Goal: Task Accomplishment & Management: Complete application form

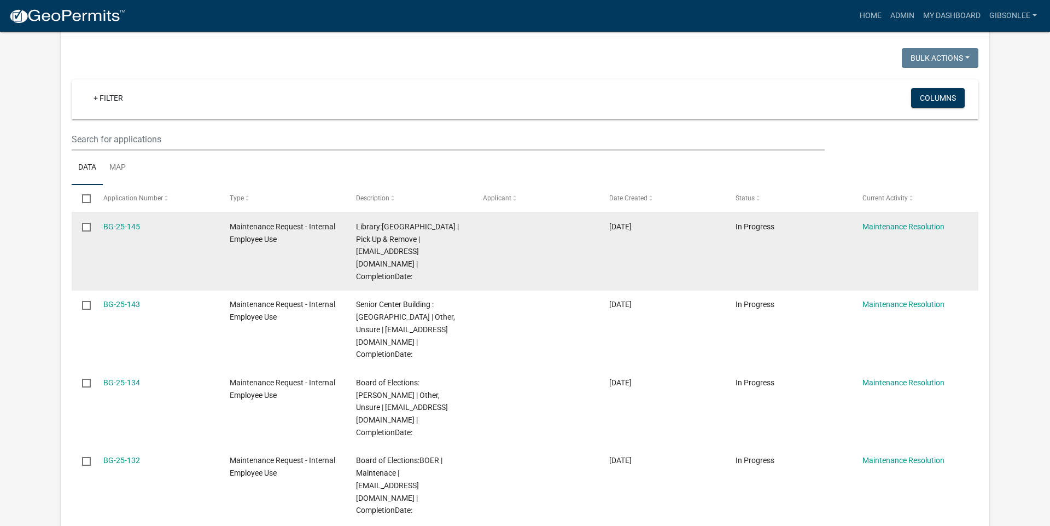
scroll to position [188, 0]
click at [136, 225] on link "BG-25-145" at bounding box center [121, 226] width 37 height 9
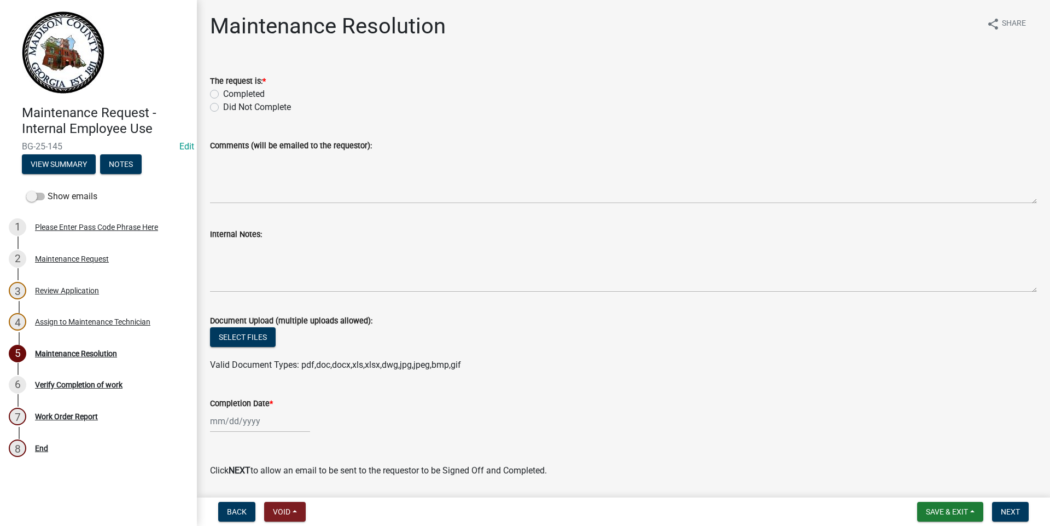
click at [223, 94] on label "Completed" at bounding box center [244, 94] width 42 height 13
click at [223, 94] on input "Completed" at bounding box center [226, 91] width 7 height 7
radio input "true"
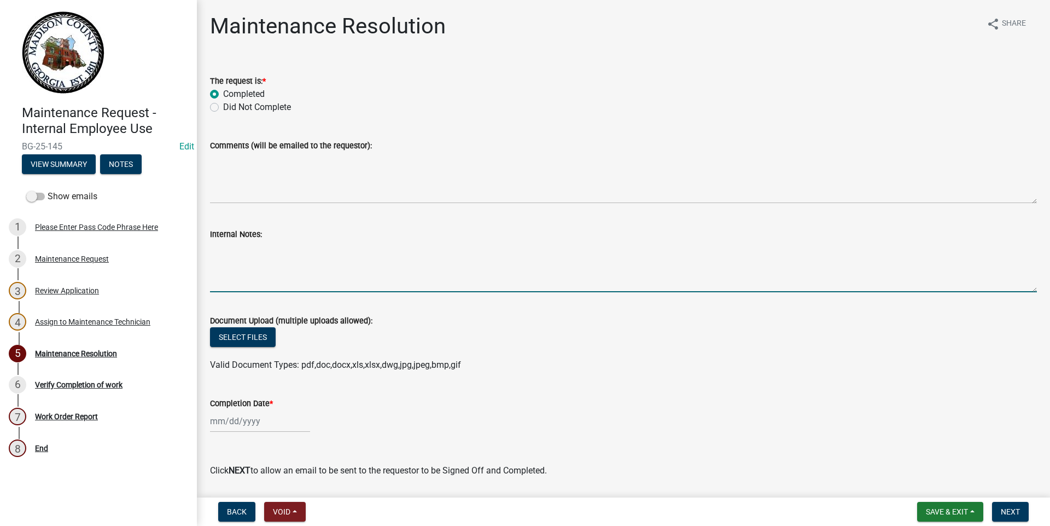
click at [362, 272] on textarea "Internal Notes:" at bounding box center [623, 266] width 827 height 51
type textarea "removed"
click at [72, 292] on div "Review Application" at bounding box center [67, 291] width 64 height 8
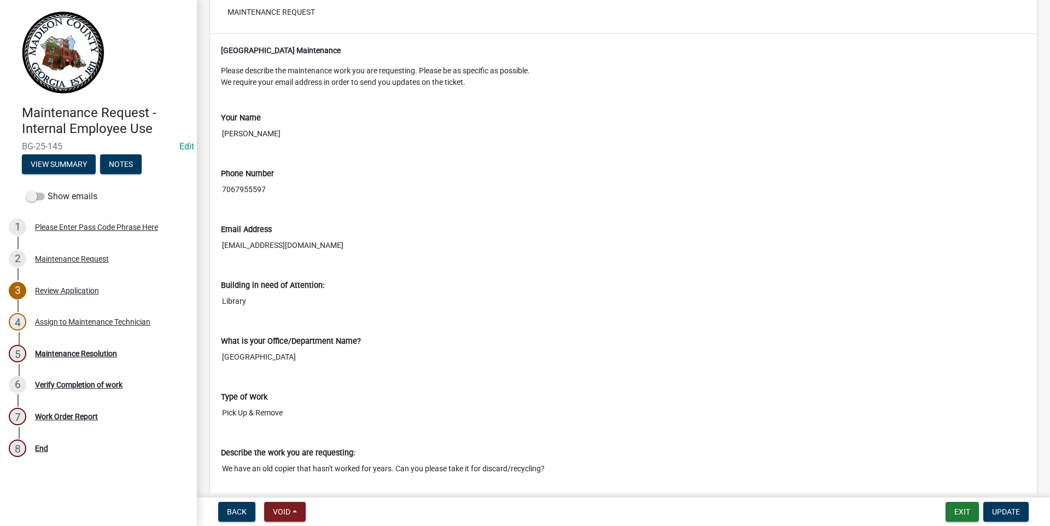
scroll to position [208, 0]
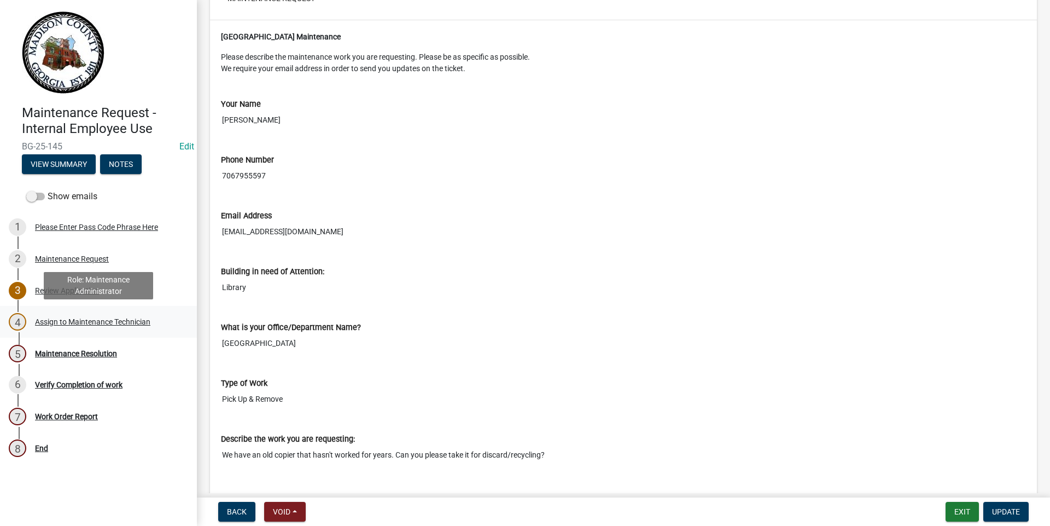
click at [60, 331] on link "4 Assign to Maintenance Technician" at bounding box center [98, 322] width 197 height 32
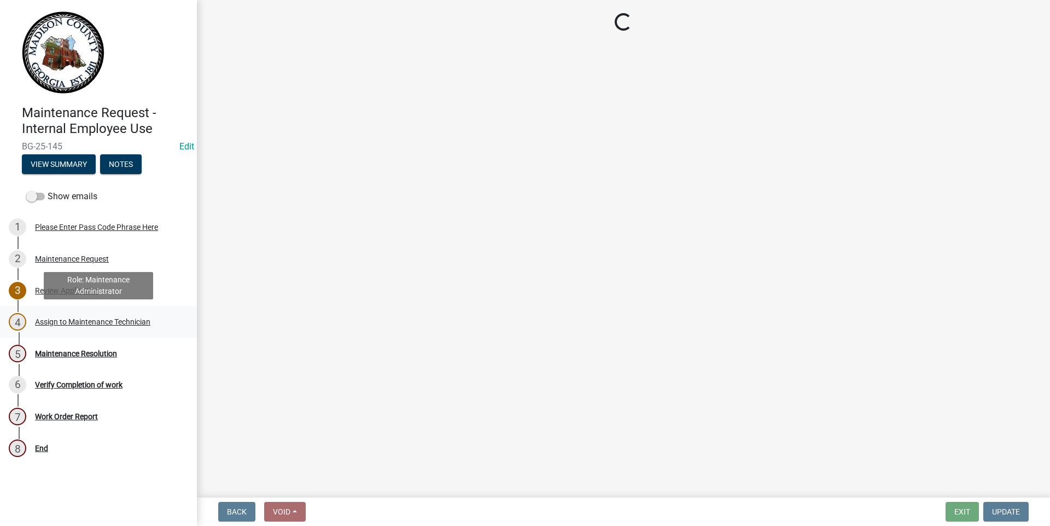
scroll to position [0, 0]
click at [63, 354] on div "Maintenance Resolution" at bounding box center [76, 354] width 82 height 8
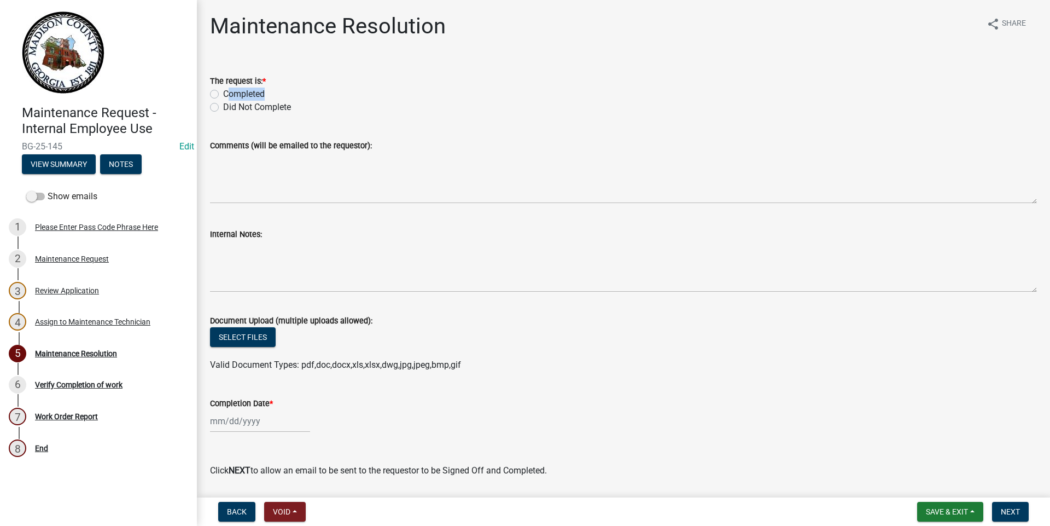
click at [219, 101] on div "The request is: * Completed Did Not Complete" at bounding box center [623, 93] width 827 height 39
click at [223, 96] on label "Completed" at bounding box center [244, 94] width 42 height 13
click at [223, 95] on input "Completed" at bounding box center [226, 91] width 7 height 7
radio input "true"
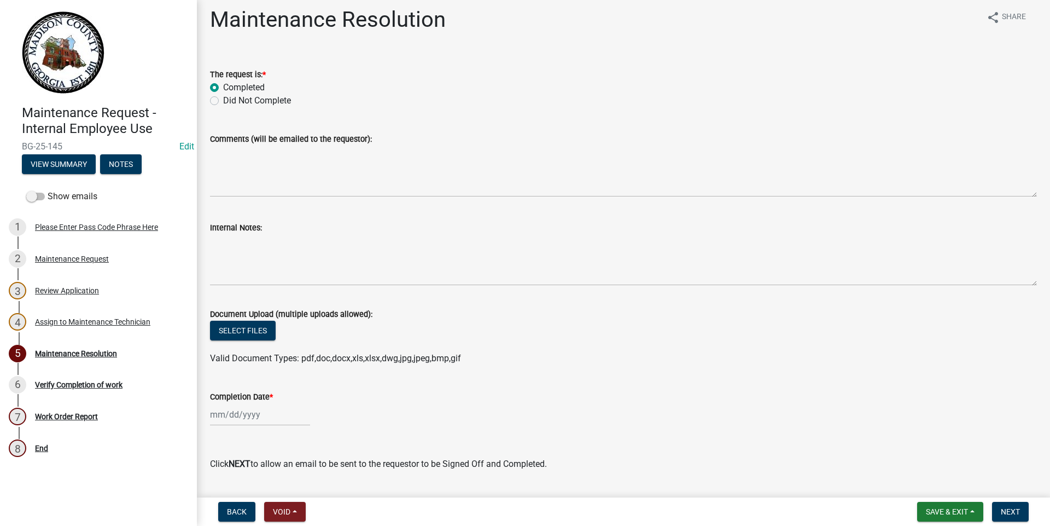
scroll to position [36, 0]
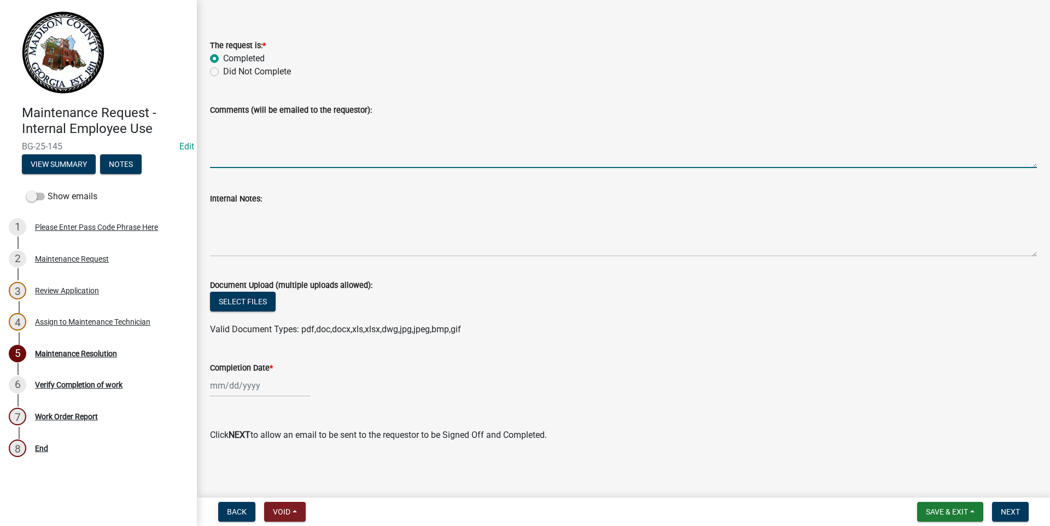
click at [287, 146] on textarea "Comments (will be emailed to the requestor):" at bounding box center [623, 142] width 827 height 51
type textarea "removed copier took it to recycling."
click at [274, 387] on div at bounding box center [260, 385] width 100 height 22
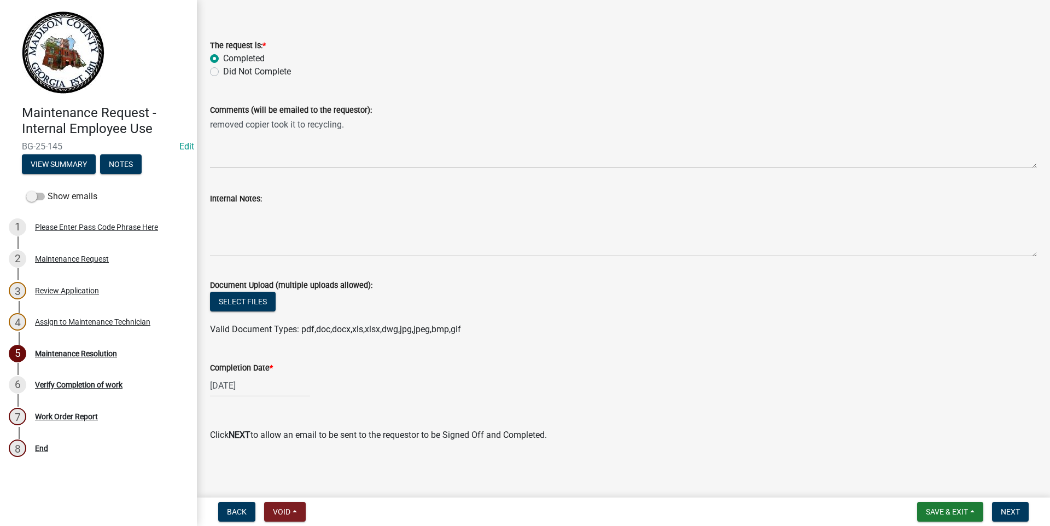
click at [264, 360] on div "Completion Date * [DATE]" at bounding box center [623, 371] width 827 height 51
click at [267, 388] on div "[DATE]" at bounding box center [260, 385] width 100 height 22
click at [245, 380] on div "[DATE]" at bounding box center [260, 385] width 100 height 22
click at [254, 385] on div "[DATE]" at bounding box center [260, 385] width 100 height 22
type input "[DATE]"
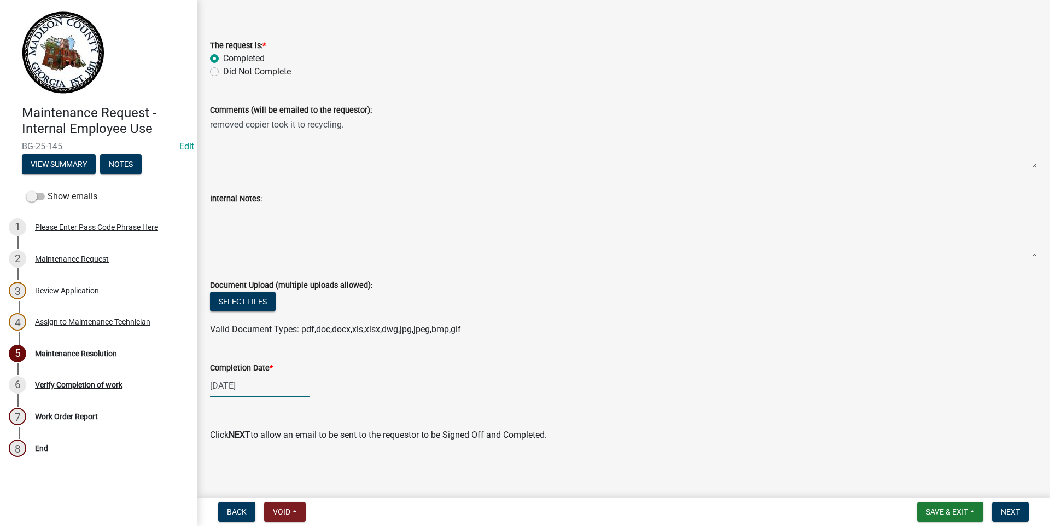
click at [245, 386] on div "[DATE]" at bounding box center [260, 385] width 100 height 22
select select "2"
select select "2026"
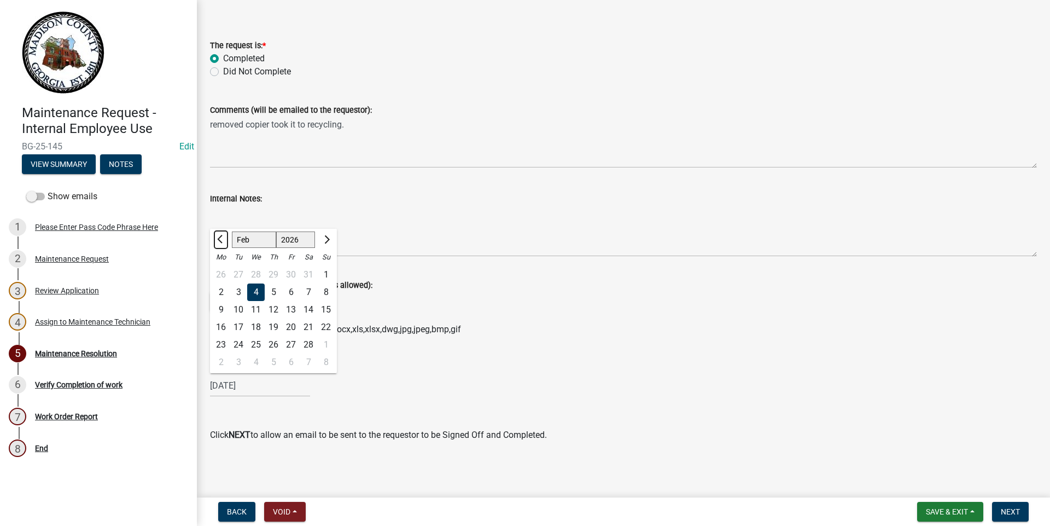
click at [223, 242] on button "Previous month" at bounding box center [220, 240] width 13 height 18
select select "12"
select select "2025"
click at [223, 242] on button "Previous month" at bounding box center [220, 240] width 13 height 18
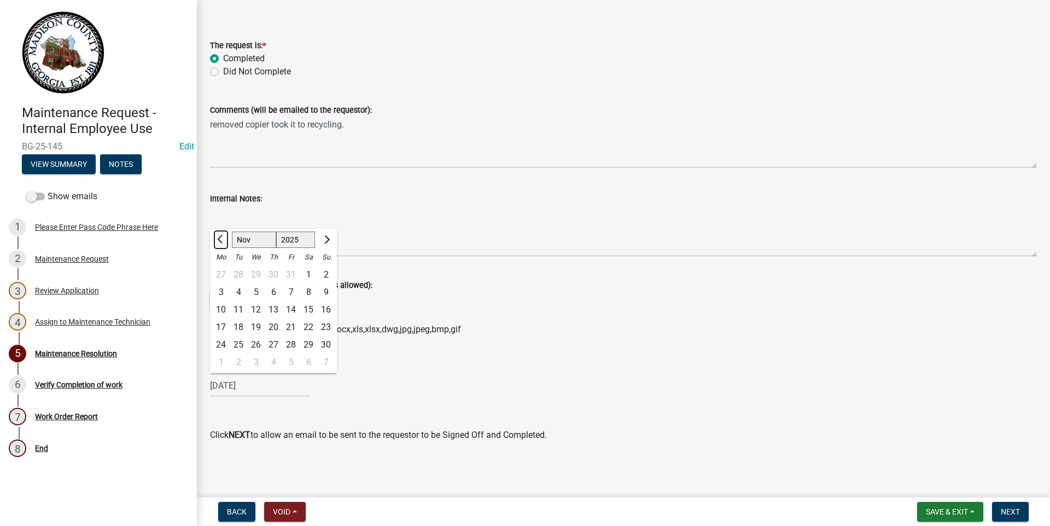
click at [223, 242] on button "Previous month" at bounding box center [220, 240] width 13 height 18
select select "10"
click at [257, 303] on div "15" at bounding box center [256, 310] width 18 height 18
type input "[DATE]"
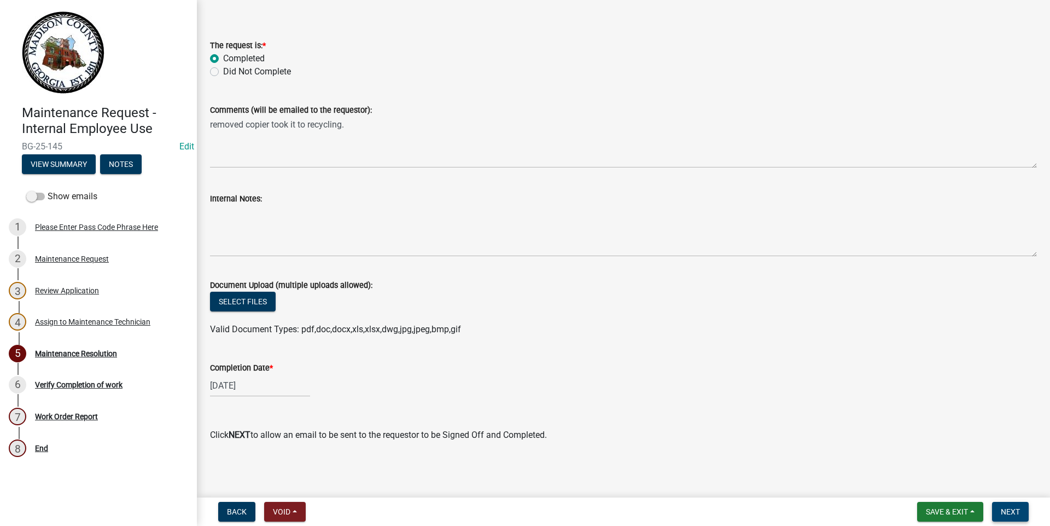
click at [997, 511] on button "Next" at bounding box center [1010, 512] width 37 height 20
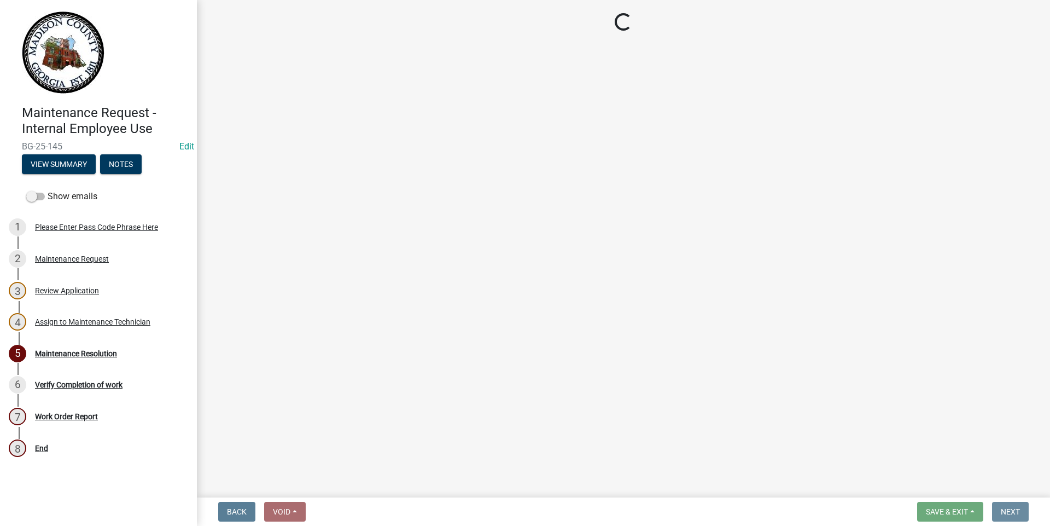
scroll to position [0, 0]
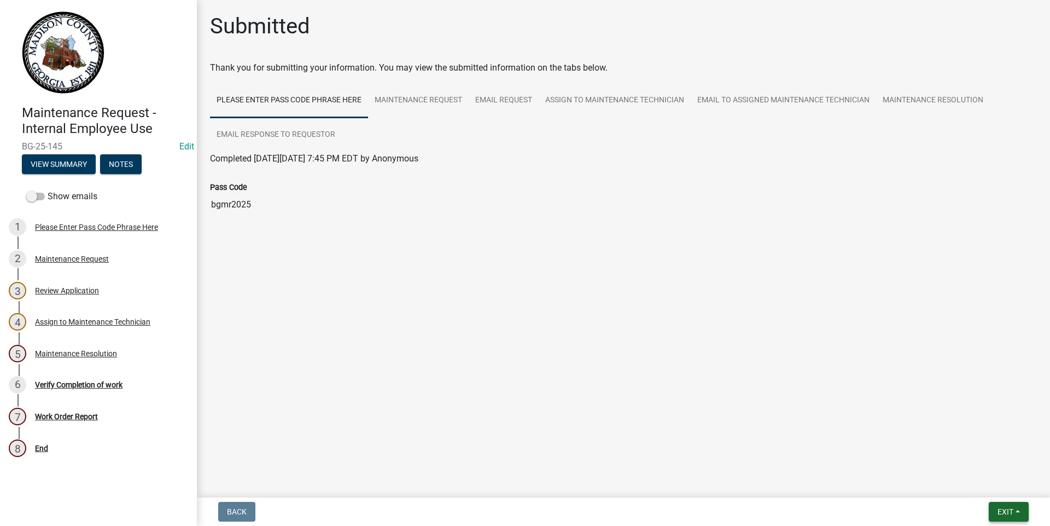
click at [1004, 509] on span "Exit" at bounding box center [1006, 511] width 16 height 9
click at [993, 483] on button "Save & Exit" at bounding box center [986, 483] width 88 height 26
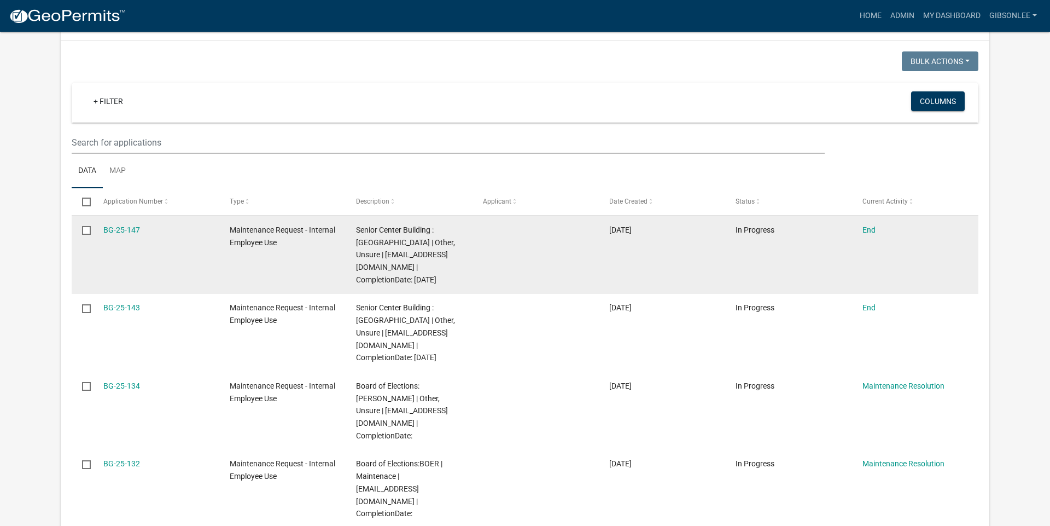
scroll to position [187, 0]
click at [135, 229] on link "BG-25-147" at bounding box center [121, 227] width 37 height 9
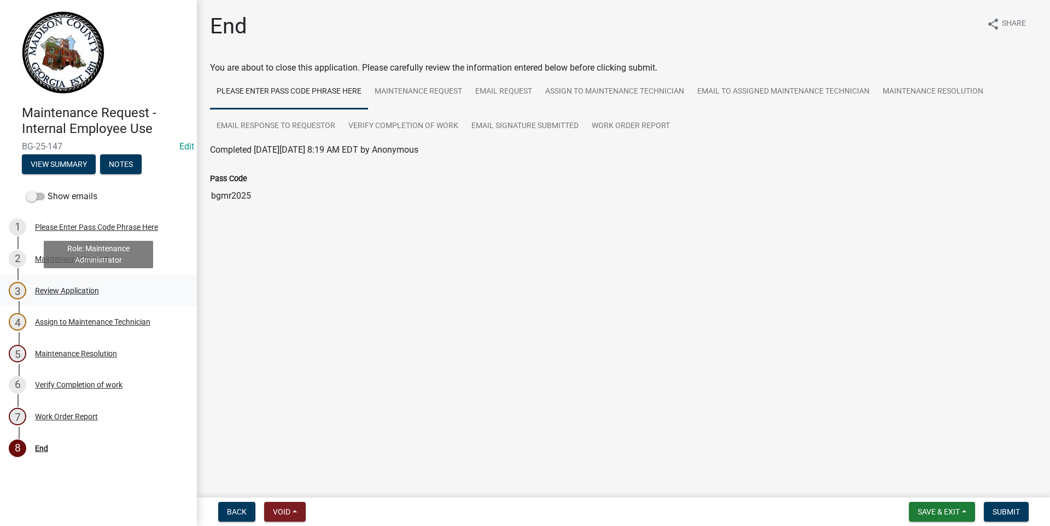
click at [86, 297] on div "3 Review Application" at bounding box center [94, 291] width 171 height 18
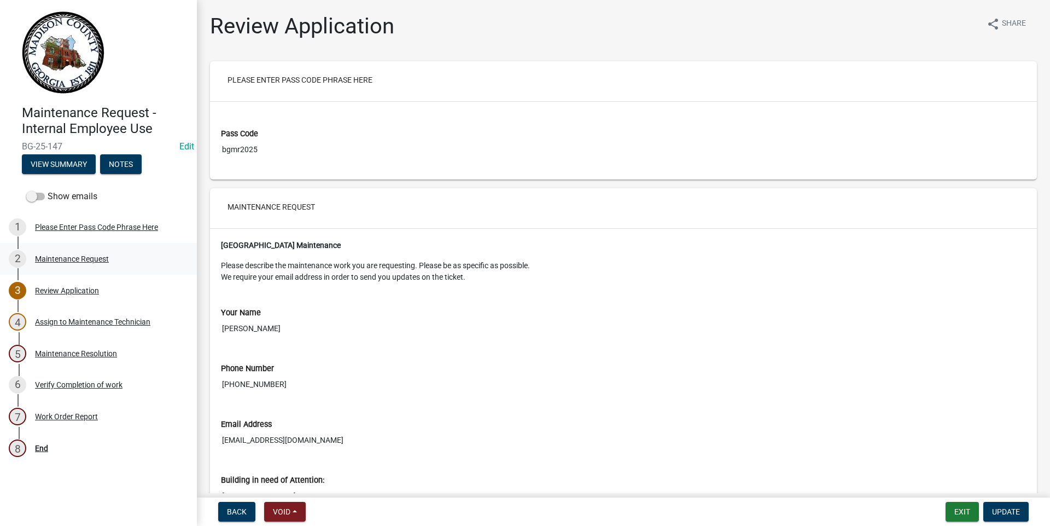
click at [64, 258] on div "Maintenance Request" at bounding box center [72, 259] width 74 height 8
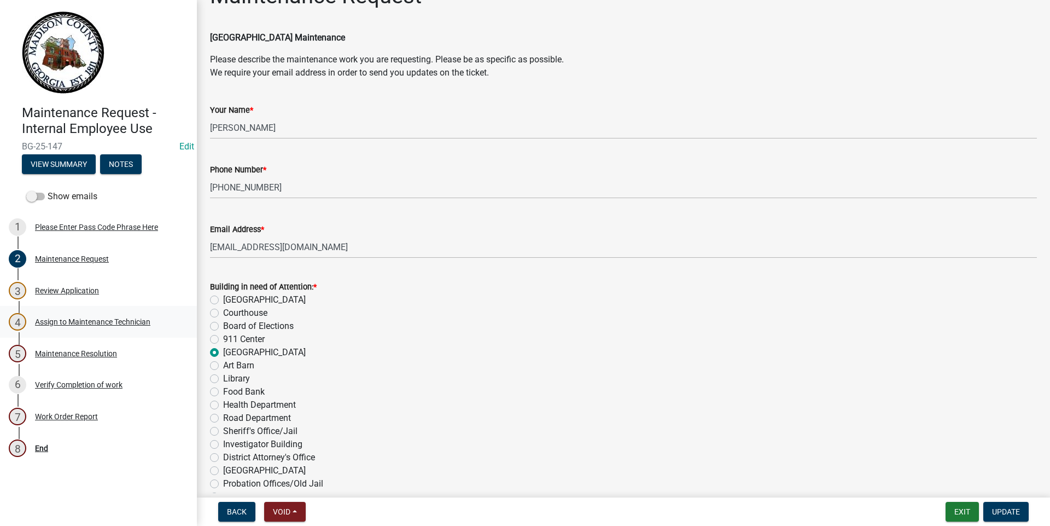
scroll to position [40, 0]
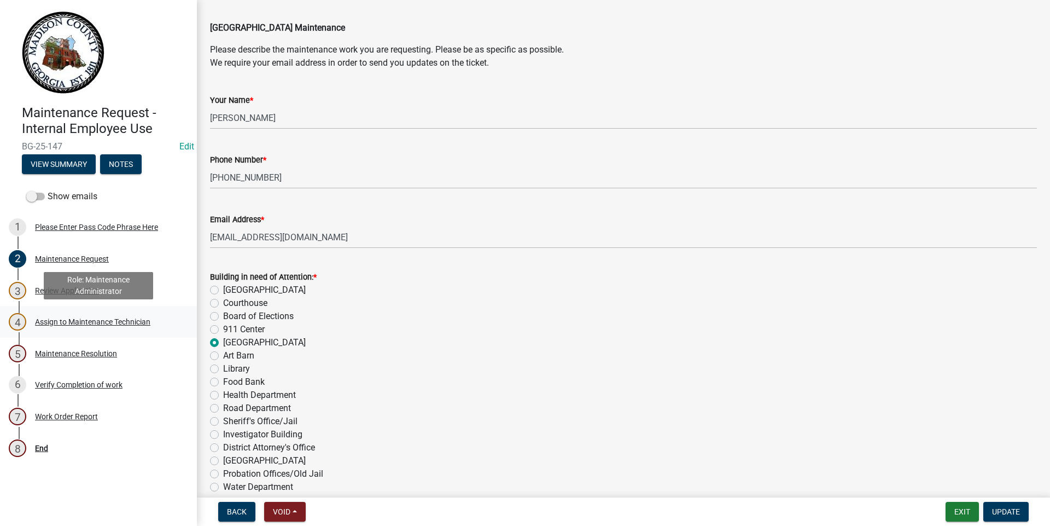
click at [77, 326] on div "4 Assign to Maintenance Technician" at bounding box center [94, 322] width 171 height 18
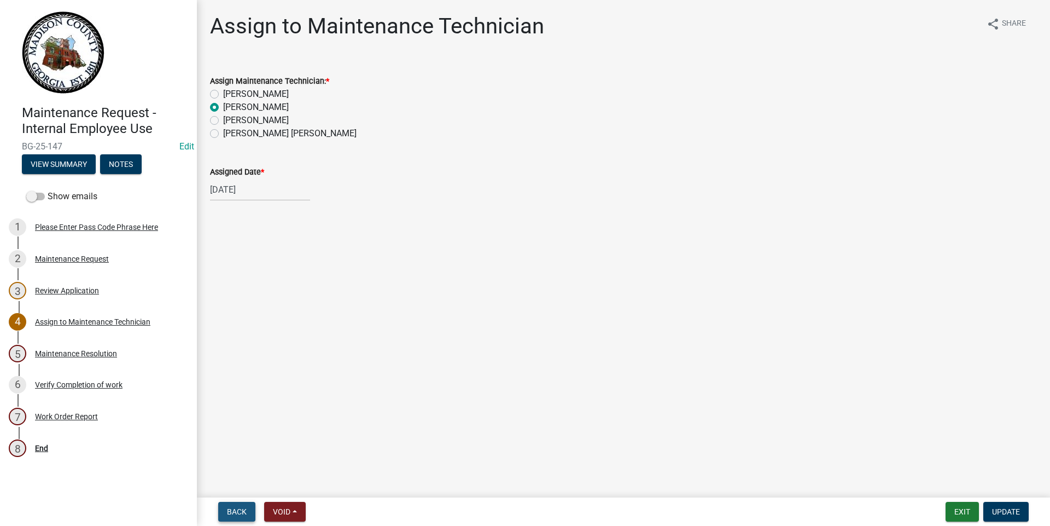
click at [238, 503] on button "Back" at bounding box center [236, 512] width 37 height 20
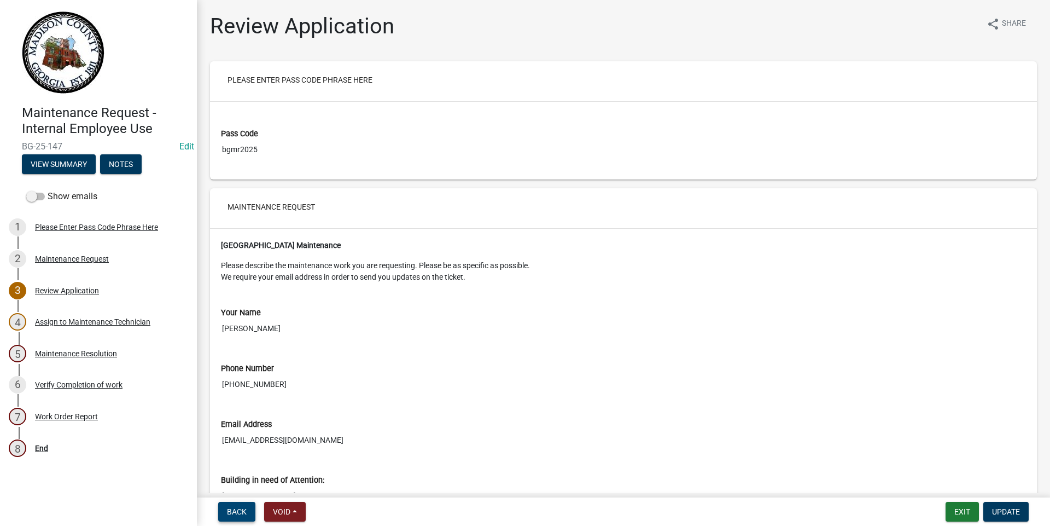
click at [252, 505] on button "Back" at bounding box center [236, 512] width 37 height 20
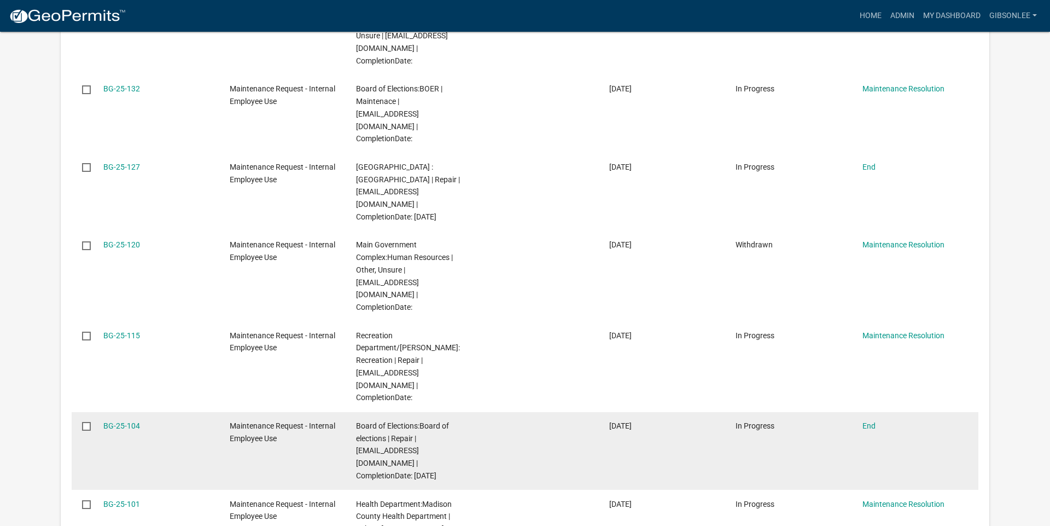
scroll to position [788, 0]
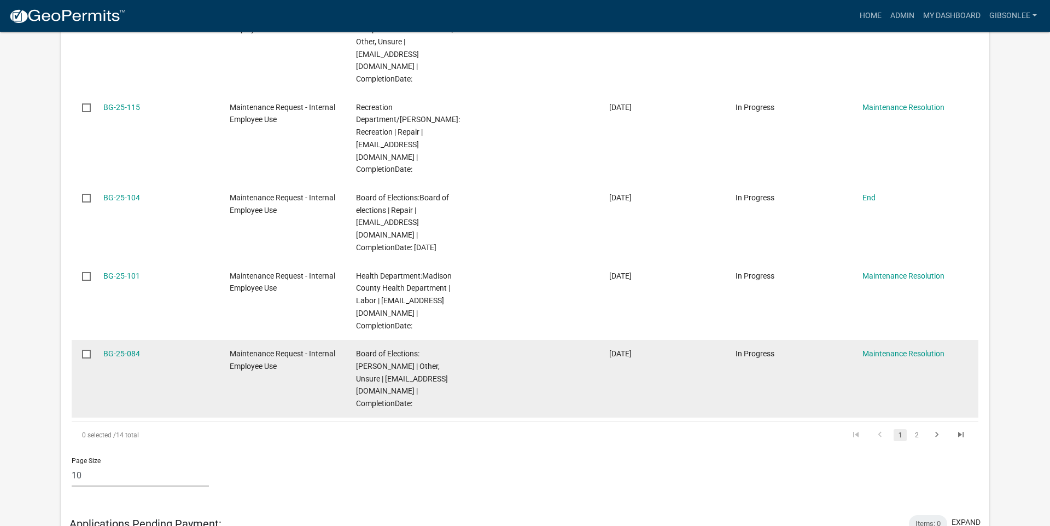
click at [107, 340] on datatable-body-cell "BG-25-084" at bounding box center [155, 379] width 126 height 78
click at [132, 340] on datatable-body-cell "BG-25-084" at bounding box center [155, 379] width 126 height 78
click at [123, 349] on link "BG-25-084" at bounding box center [121, 353] width 37 height 9
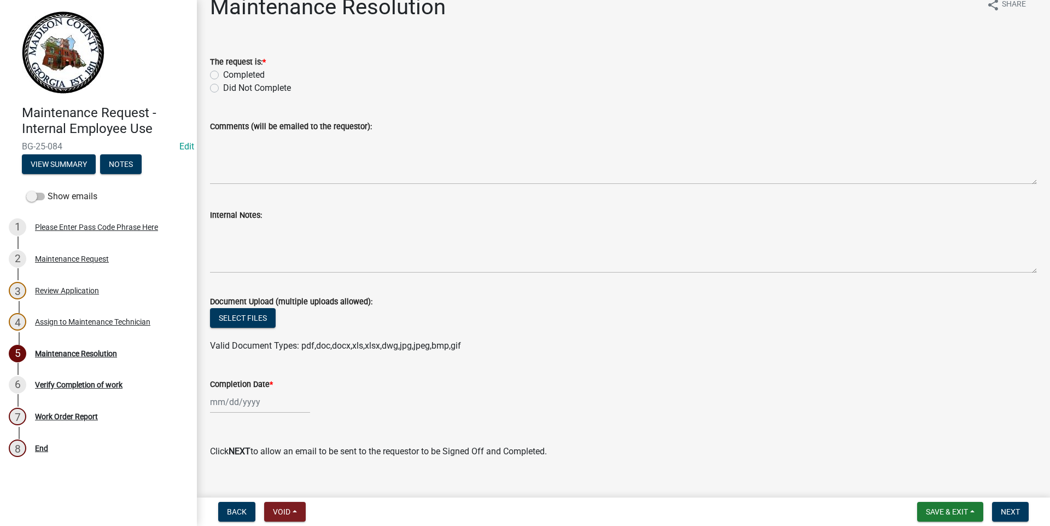
scroll to position [32, 0]
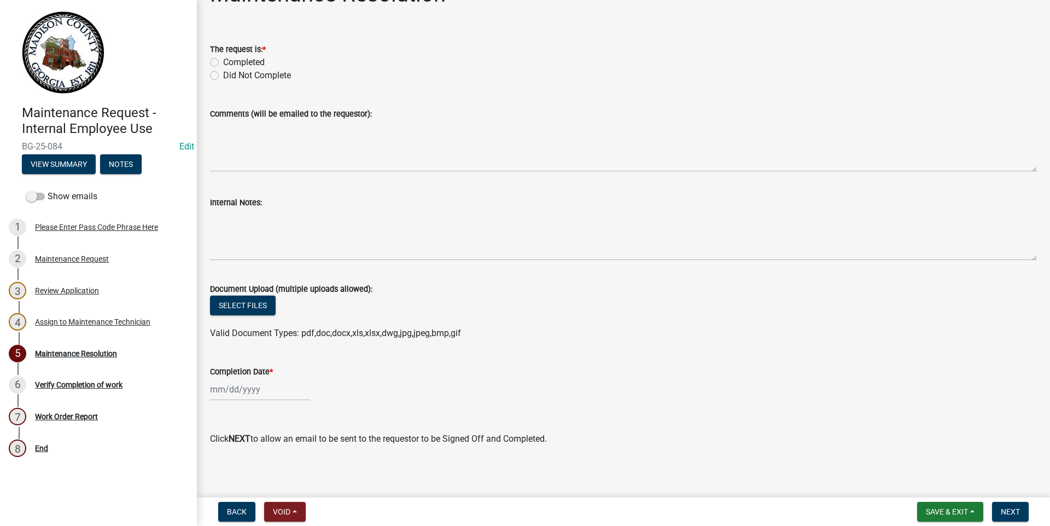
click at [79, 295] on div "3 Review Application" at bounding box center [94, 291] width 171 height 18
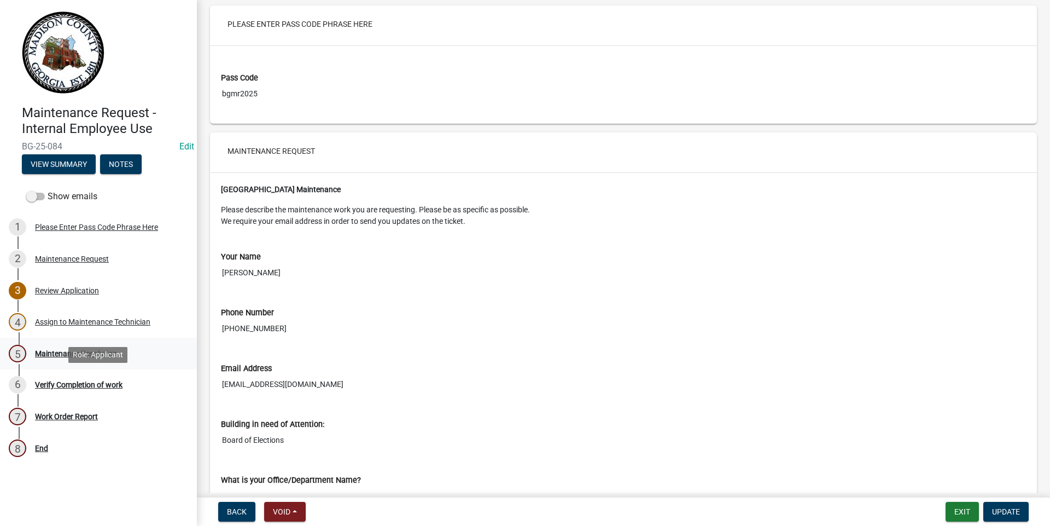
scroll to position [63, 0]
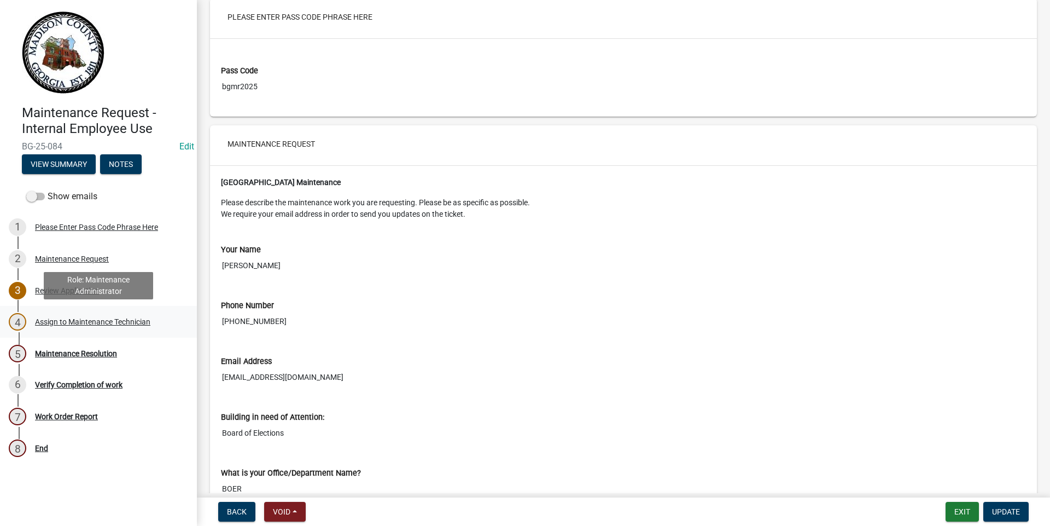
click at [90, 316] on div "4 Assign to Maintenance Technician" at bounding box center [94, 322] width 171 height 18
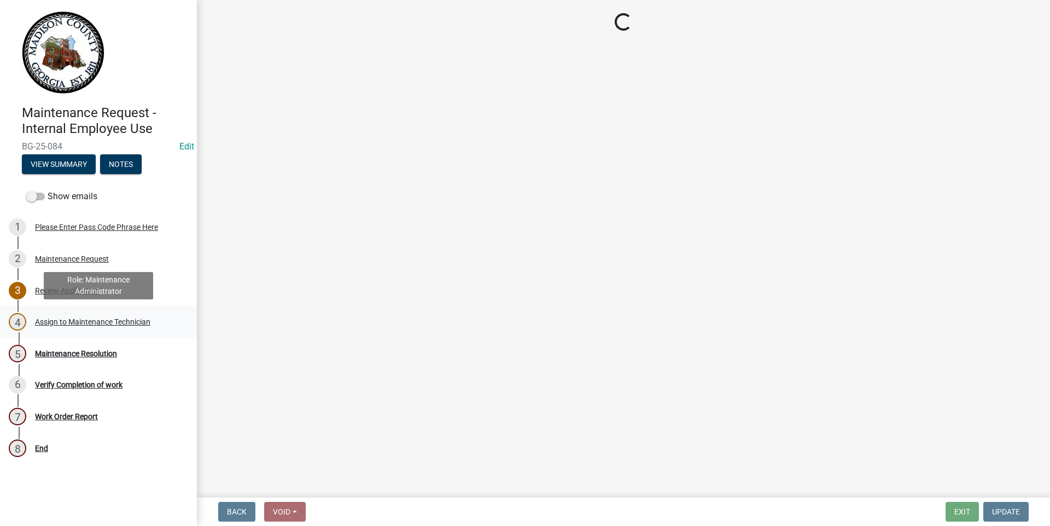
scroll to position [0, 0]
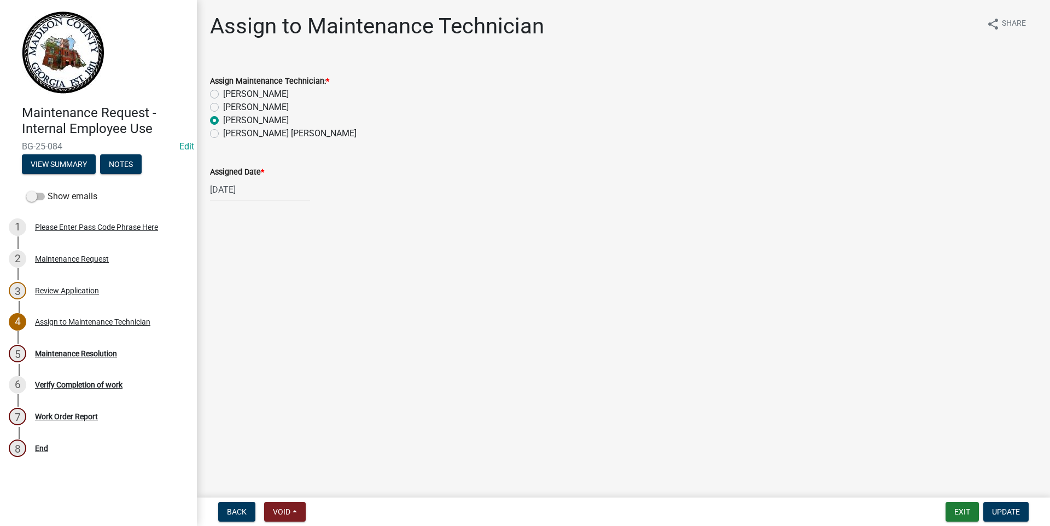
click at [92, 357] on div "Maintenance Resolution" at bounding box center [76, 354] width 82 height 8
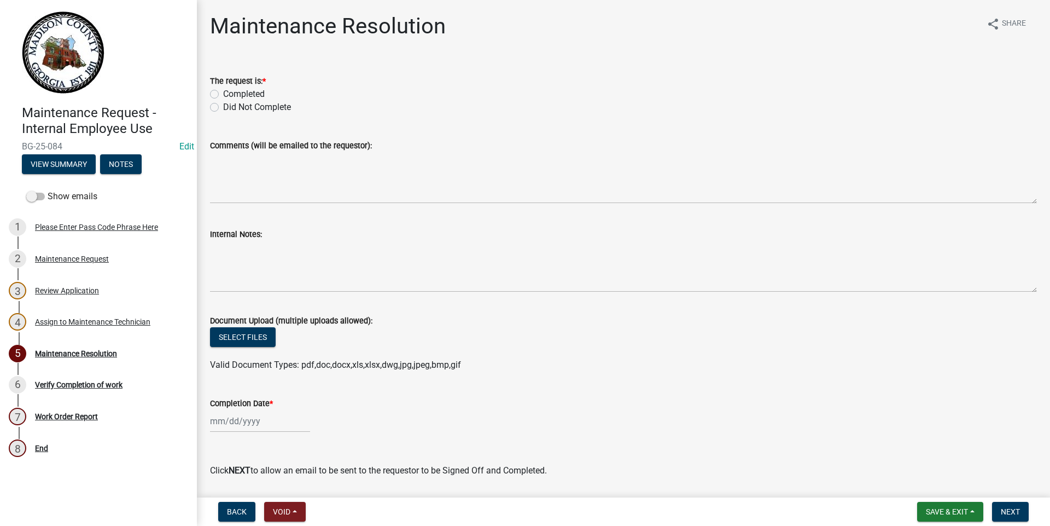
click at [218, 90] on div "Completed" at bounding box center [623, 94] width 827 height 13
click at [223, 90] on label "Completed" at bounding box center [244, 94] width 42 height 13
click at [223, 90] on input "Completed" at bounding box center [226, 91] width 7 height 7
radio input "true"
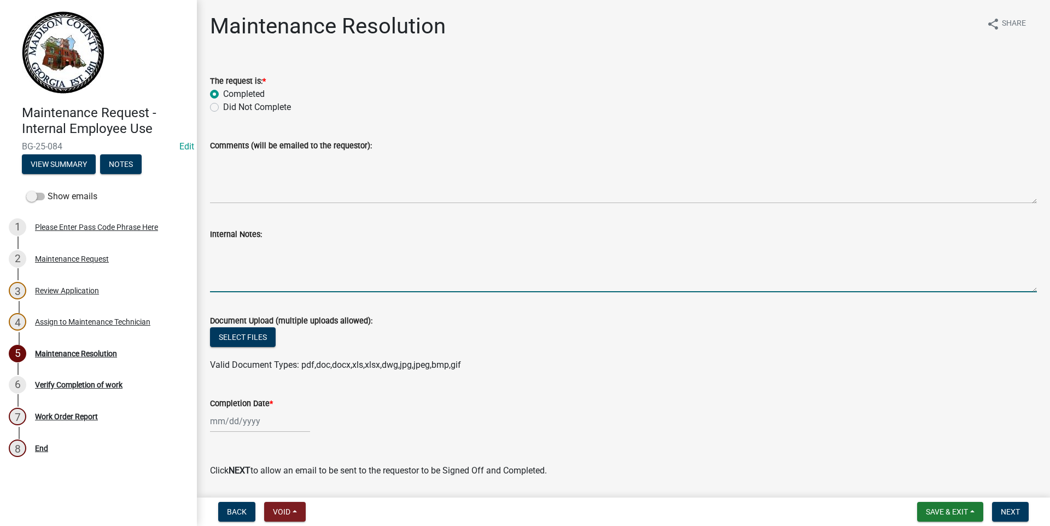
click at [303, 284] on textarea "Internal Notes:" at bounding box center [623, 266] width 827 height 51
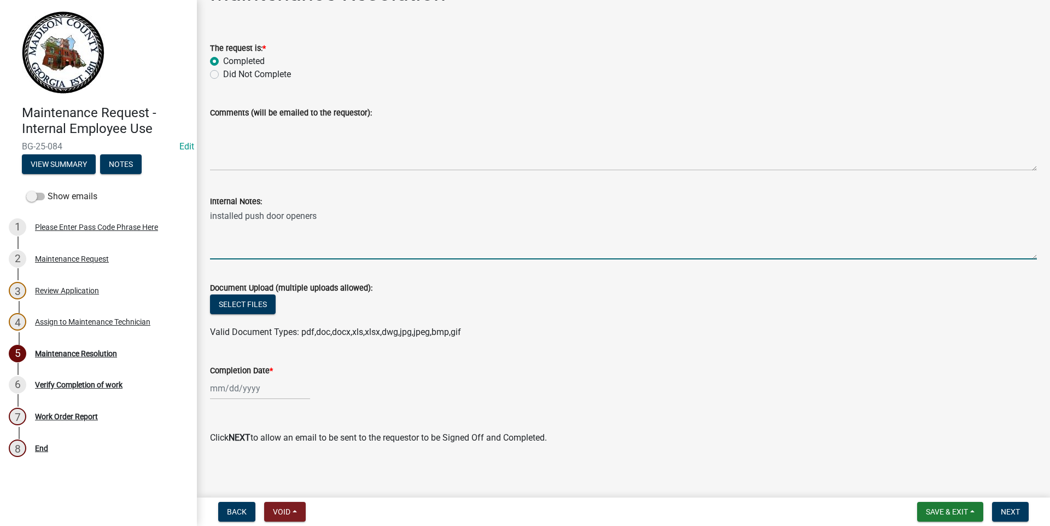
scroll to position [36, 0]
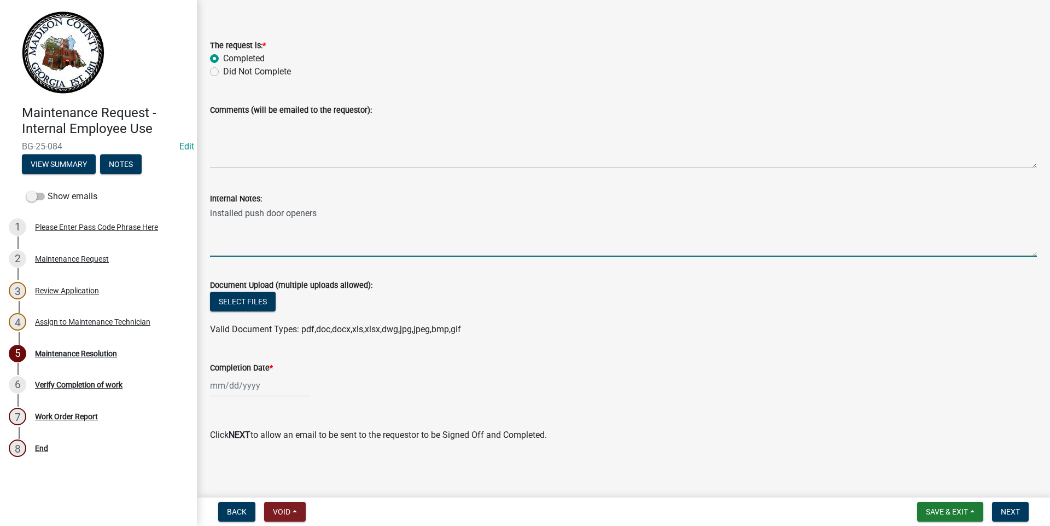
type textarea "installed push door openers"
click at [265, 388] on div at bounding box center [260, 385] width 100 height 22
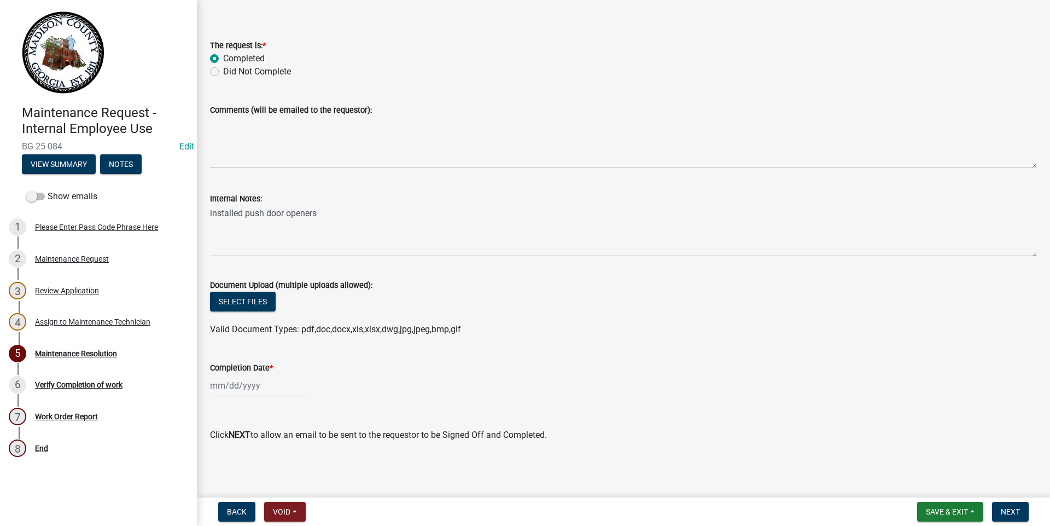
type input "[DATE]"
click at [240, 381] on div "[DATE]" at bounding box center [260, 385] width 100 height 22
select select "11"
select select "2025"
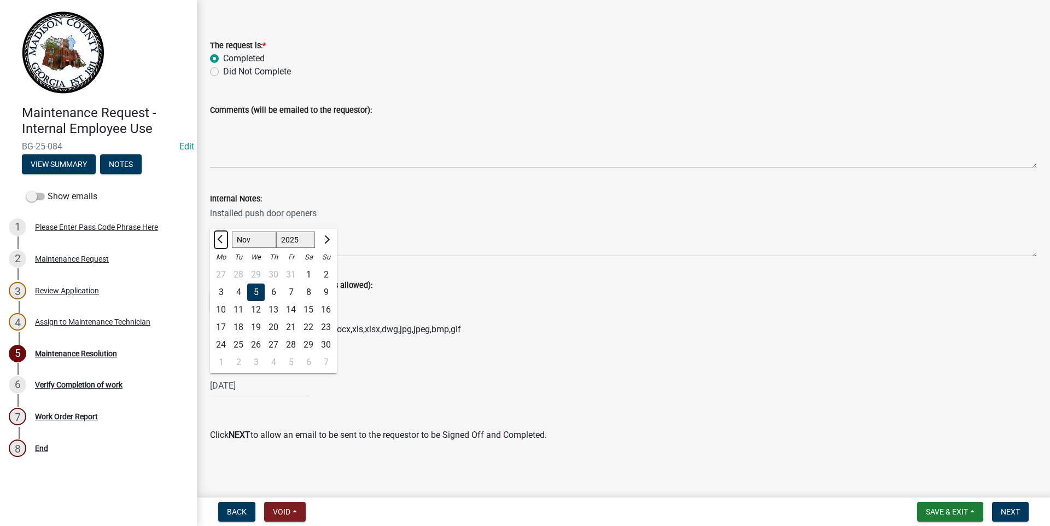
click at [223, 239] on span "Previous month" at bounding box center [221, 239] width 8 height 8
select select "10"
click at [251, 305] on div "15" at bounding box center [256, 310] width 18 height 18
type input "[DATE]"
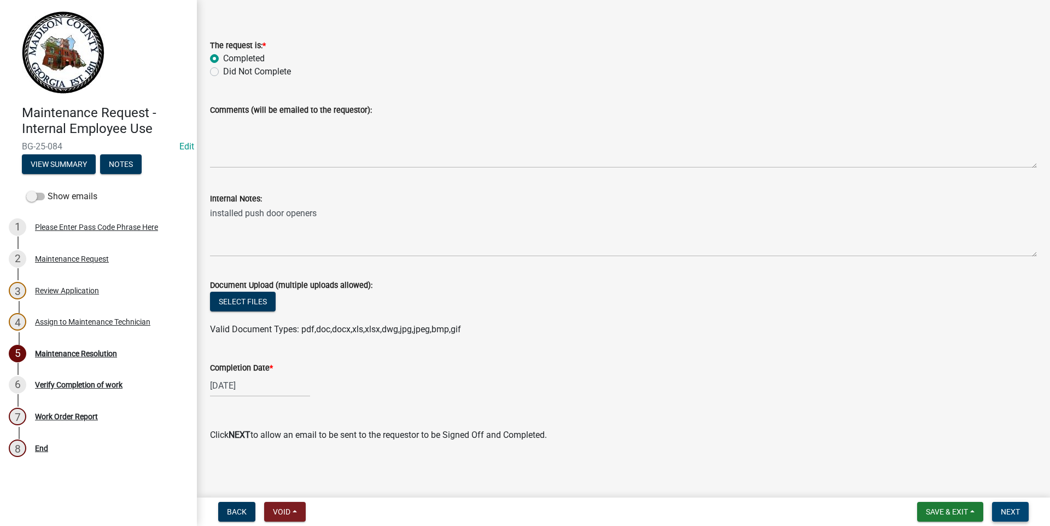
click at [1002, 512] on span "Next" at bounding box center [1010, 511] width 19 height 9
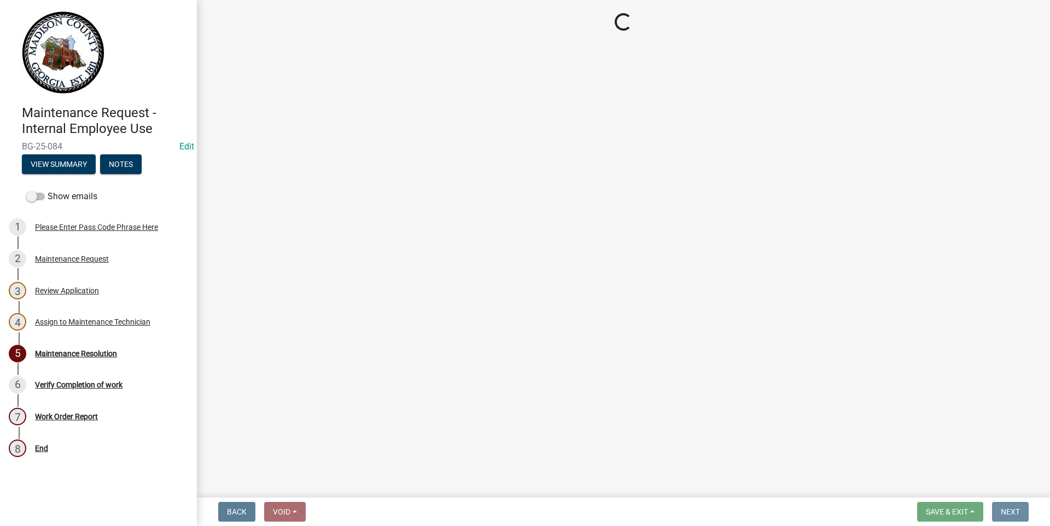
scroll to position [0, 0]
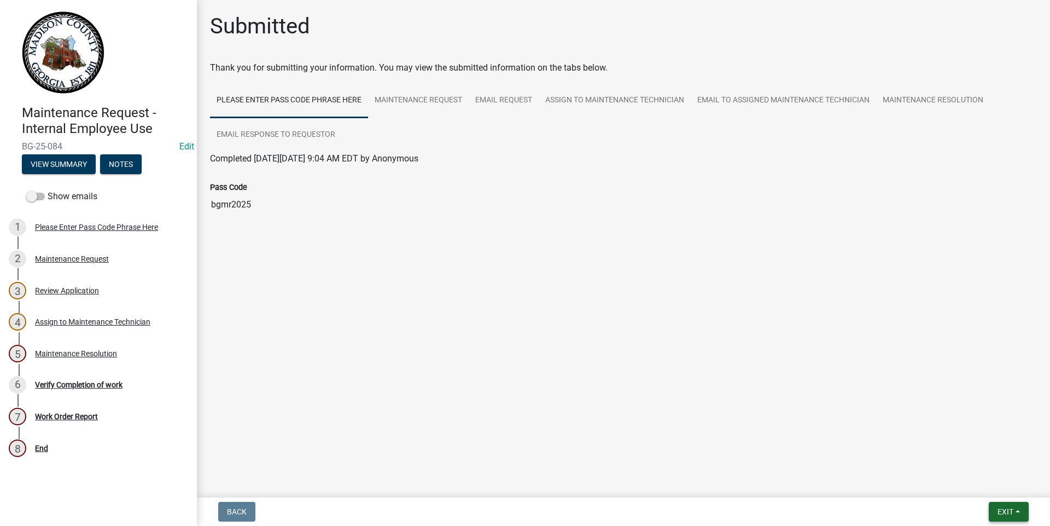
click at [999, 504] on button "Exit" at bounding box center [1009, 512] width 40 height 20
click at [1003, 483] on button "Save & Exit" at bounding box center [986, 483] width 88 height 26
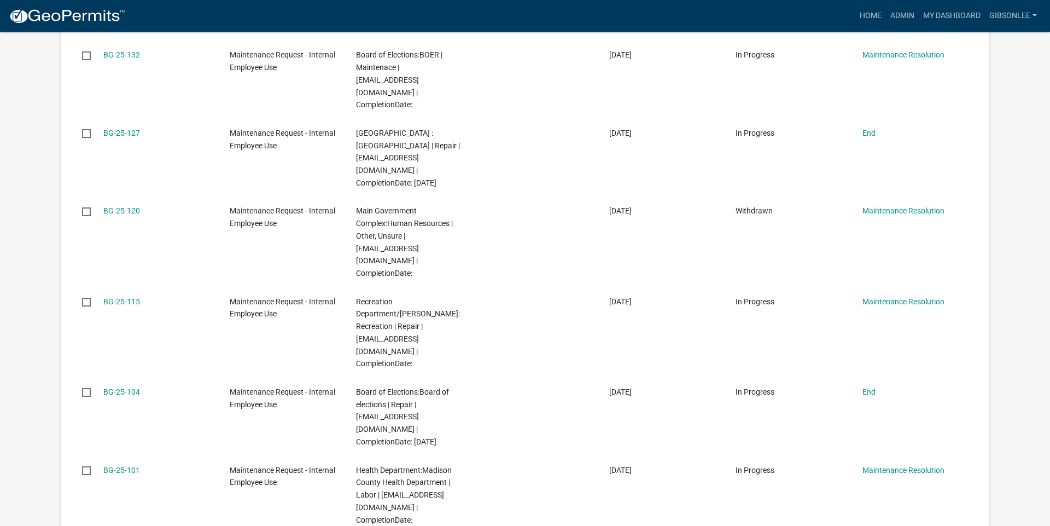
scroll to position [602, 0]
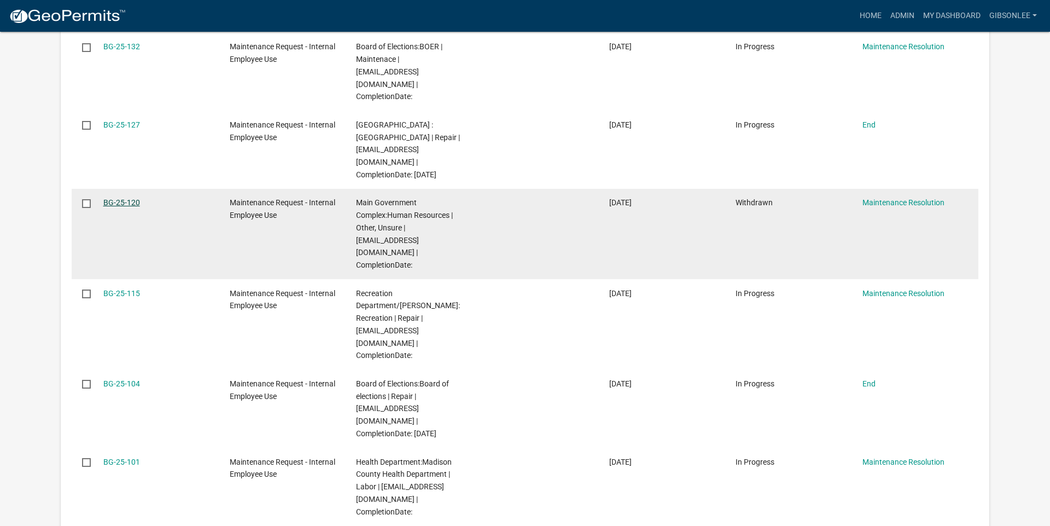
click at [129, 198] on link "BG-25-120" at bounding box center [121, 202] width 37 height 9
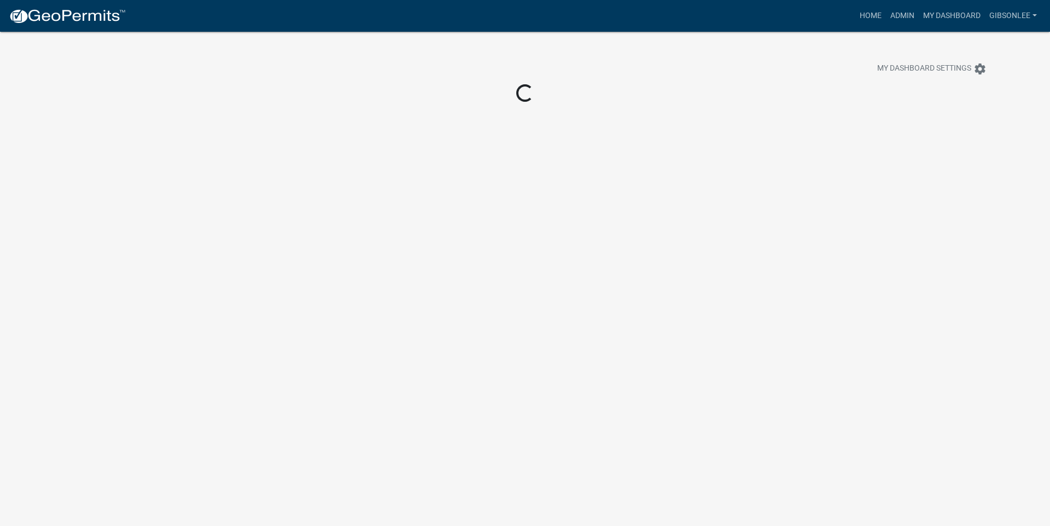
scroll to position [32, 0]
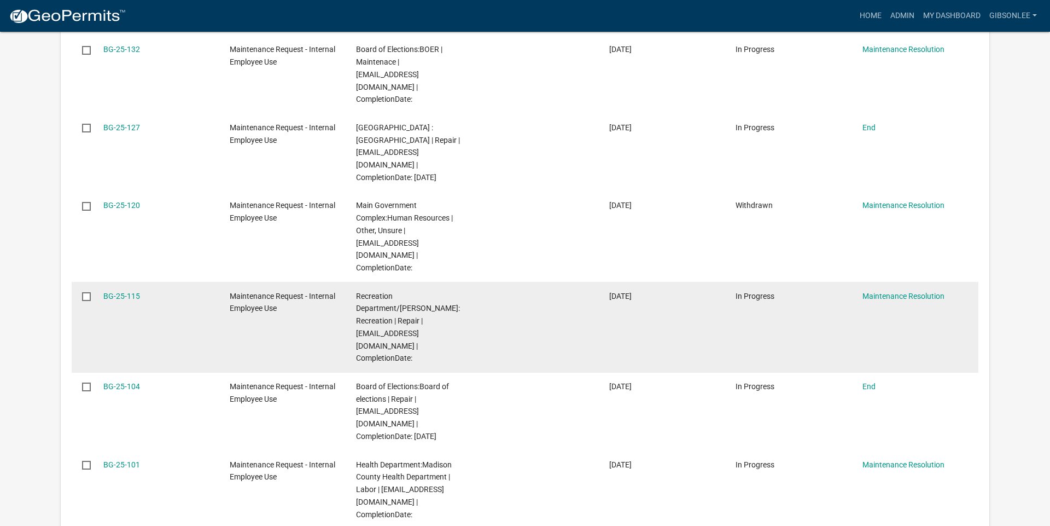
scroll to position [606, 0]
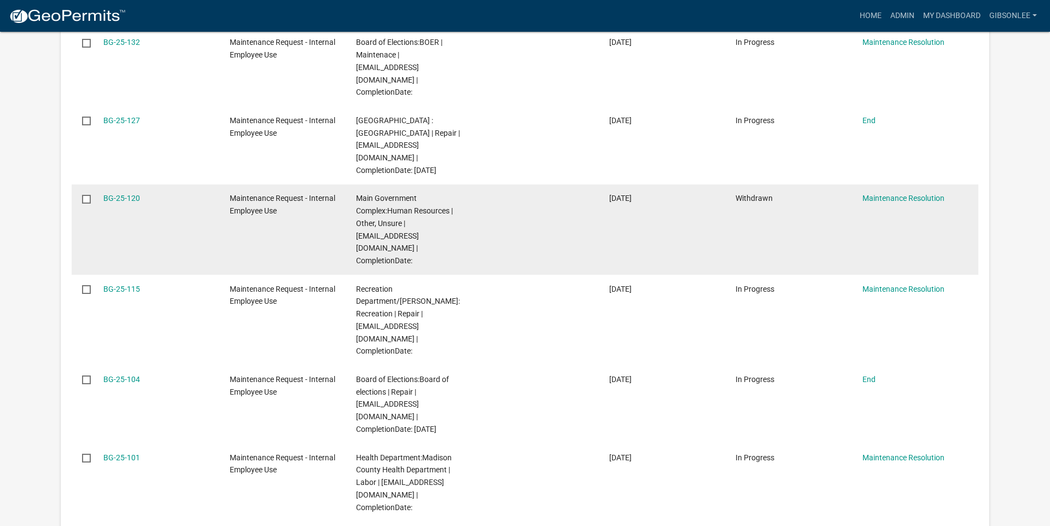
click at [85, 195] on input "checkbox" at bounding box center [85, 198] width 7 height 7
checkbox input "true"
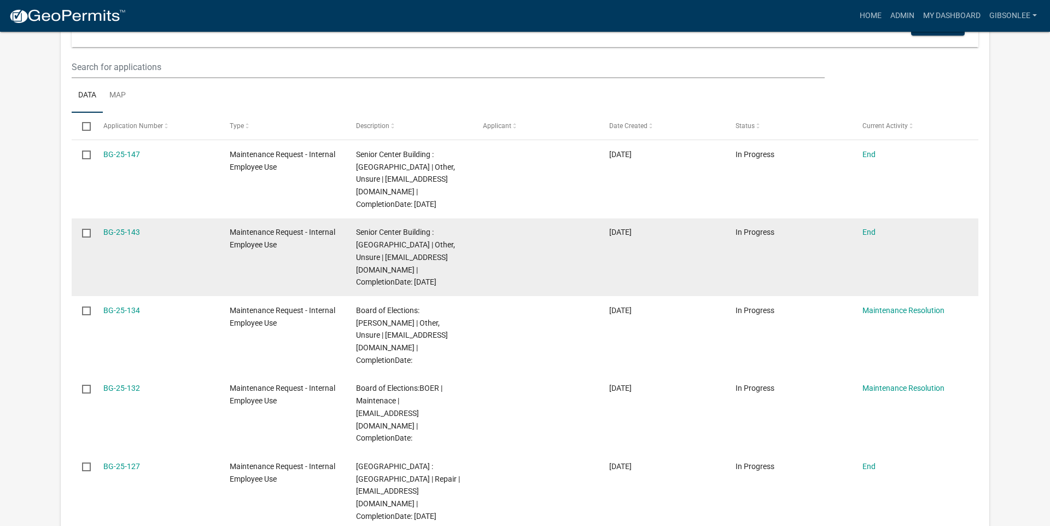
scroll to position [266, 0]
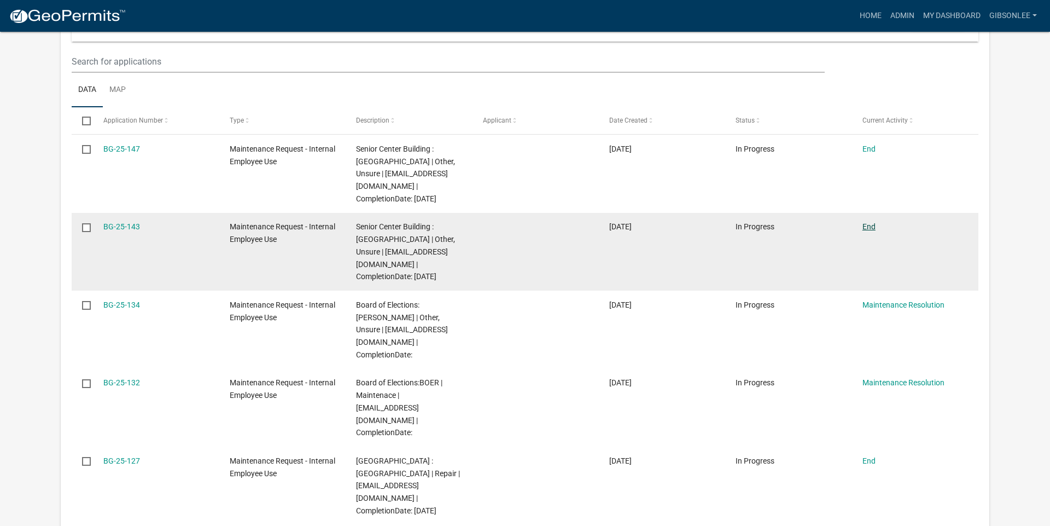
click at [864, 224] on link "End" at bounding box center [869, 226] width 13 height 9
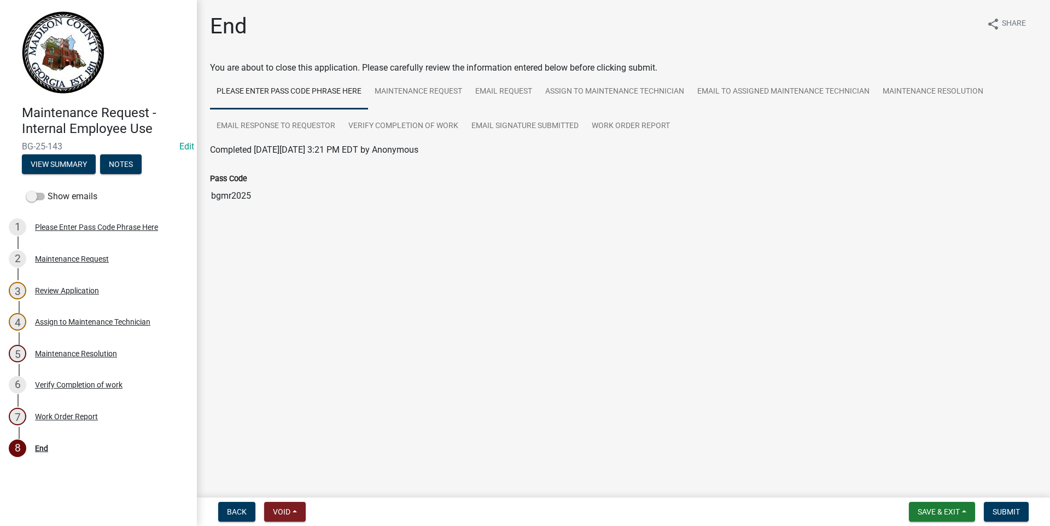
click at [998, 499] on nav "Back Void Withdraw Lock Expire Void Save & Exit Save Save & Exit Submit" at bounding box center [623, 511] width 853 height 28
click at [1005, 507] on span "Submit" at bounding box center [1006, 511] width 27 height 9
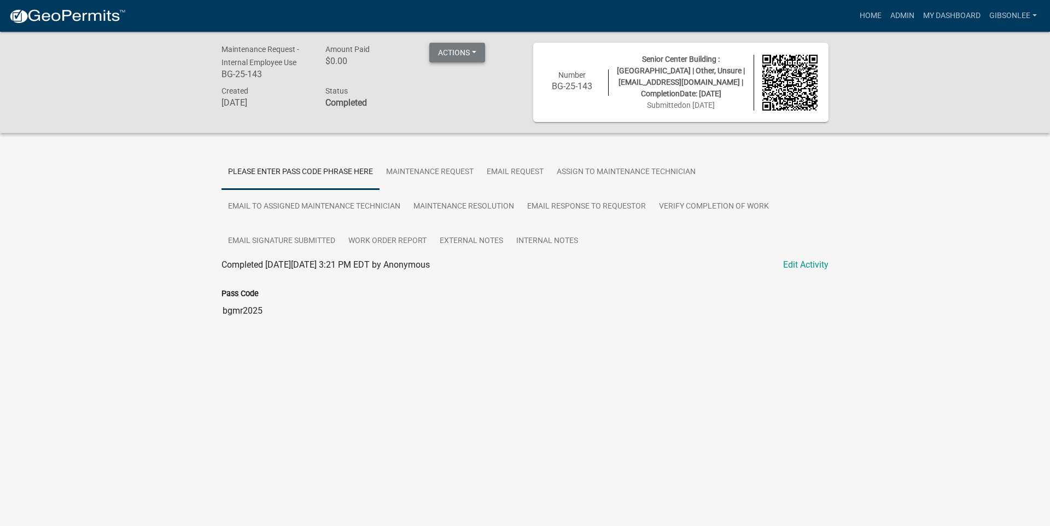
click at [469, 51] on button "Actions" at bounding box center [457, 53] width 56 height 20
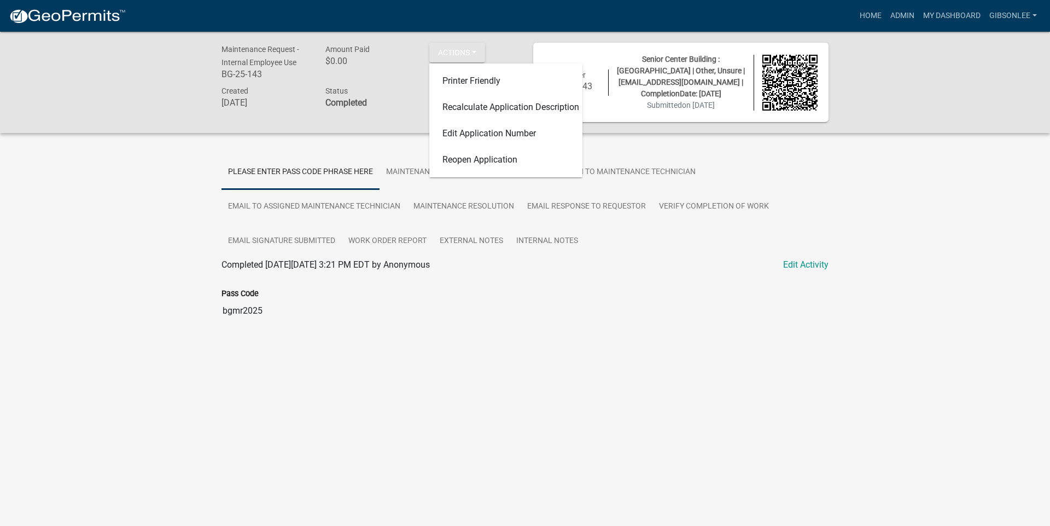
click at [406, 119] on div "Maintenance Request - Internal Employee Use BG-25-143 Amount Paid $0.00 Actions…" at bounding box center [369, 82] width 312 height 79
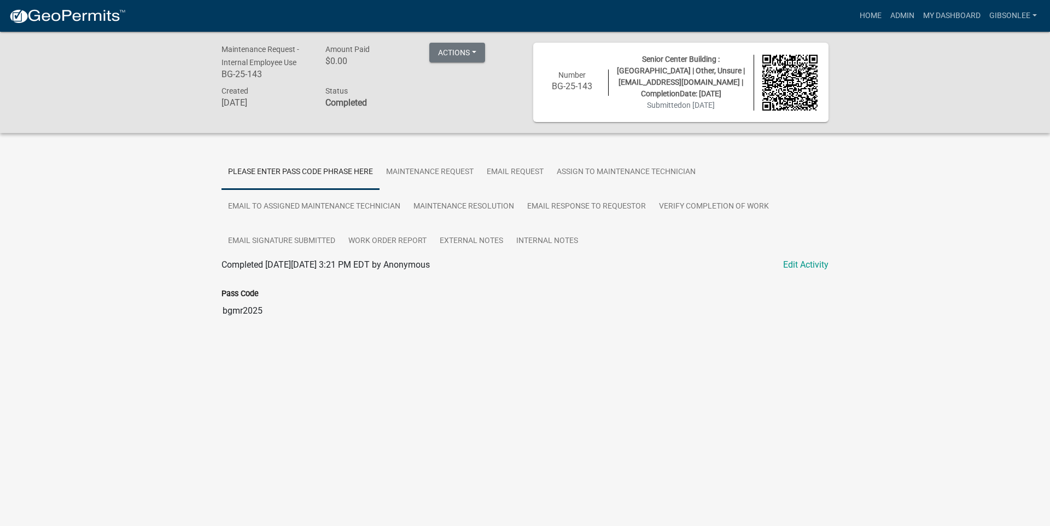
click at [363, 97] on strong "Completed" at bounding box center [347, 102] width 42 height 10
click at [349, 175] on link "Please Enter Pass Code Phrase Here" at bounding box center [301, 172] width 158 height 35
click at [422, 166] on link "Maintenance Request" at bounding box center [430, 172] width 101 height 35
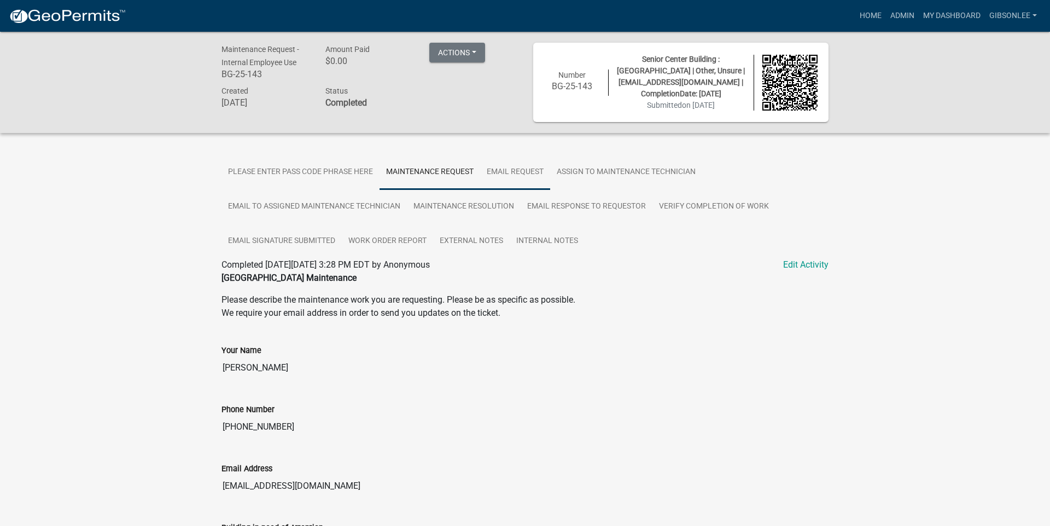
click at [512, 184] on link "Email Request" at bounding box center [515, 172] width 70 height 35
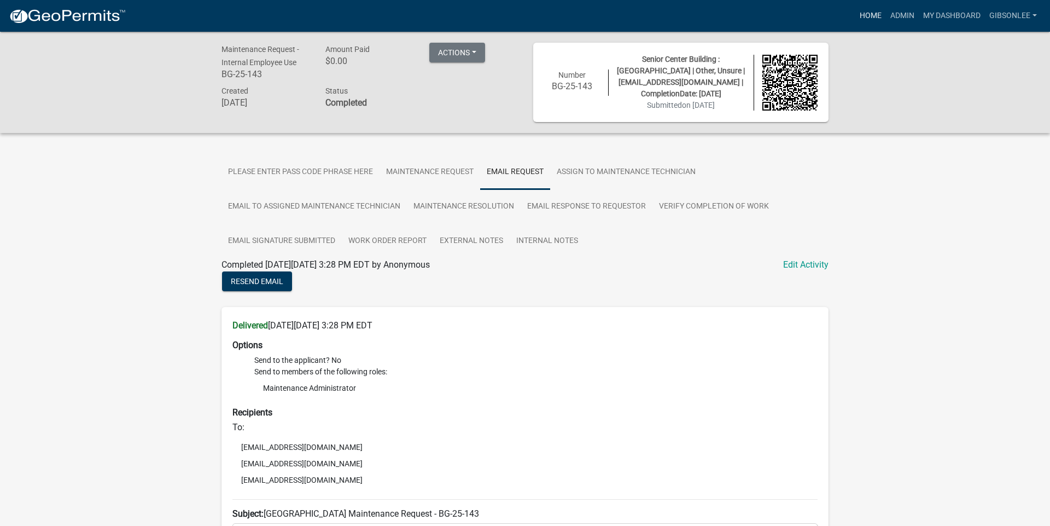
click at [873, 25] on link "Home" at bounding box center [871, 15] width 31 height 21
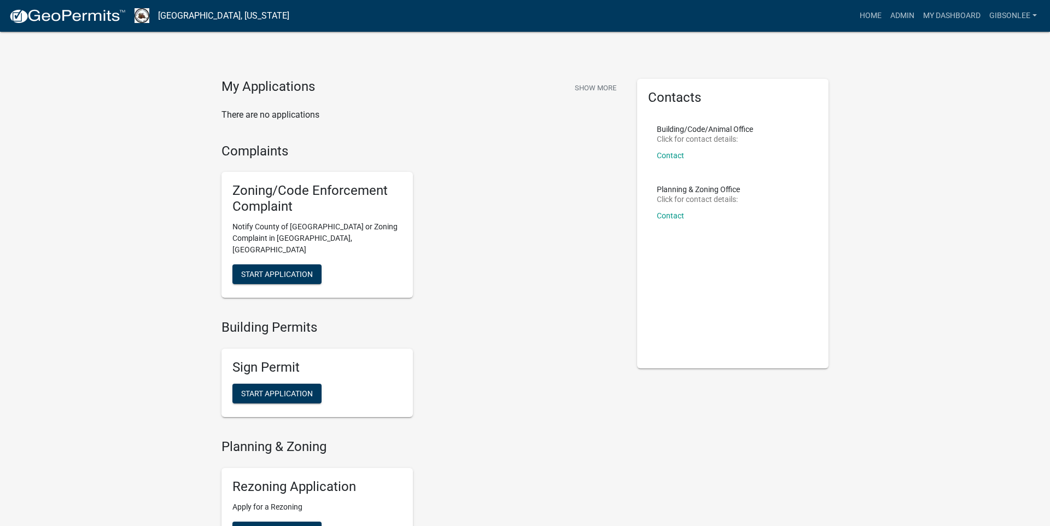
click at [252, 85] on h4 "My Applications" at bounding box center [269, 87] width 94 height 16
click at [273, 133] on div "My Applications Show More There are no applications" at bounding box center [421, 111] width 416 height 65
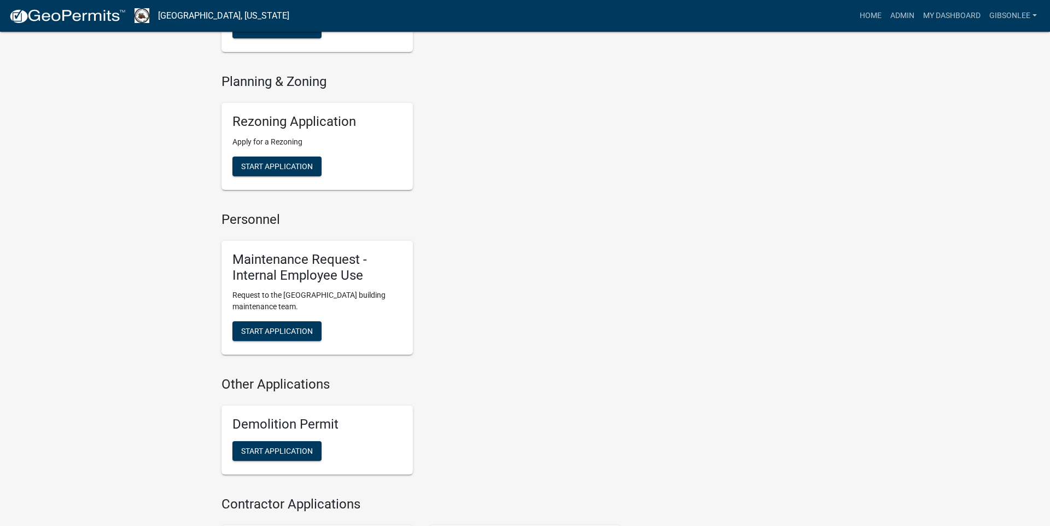
scroll to position [358, 0]
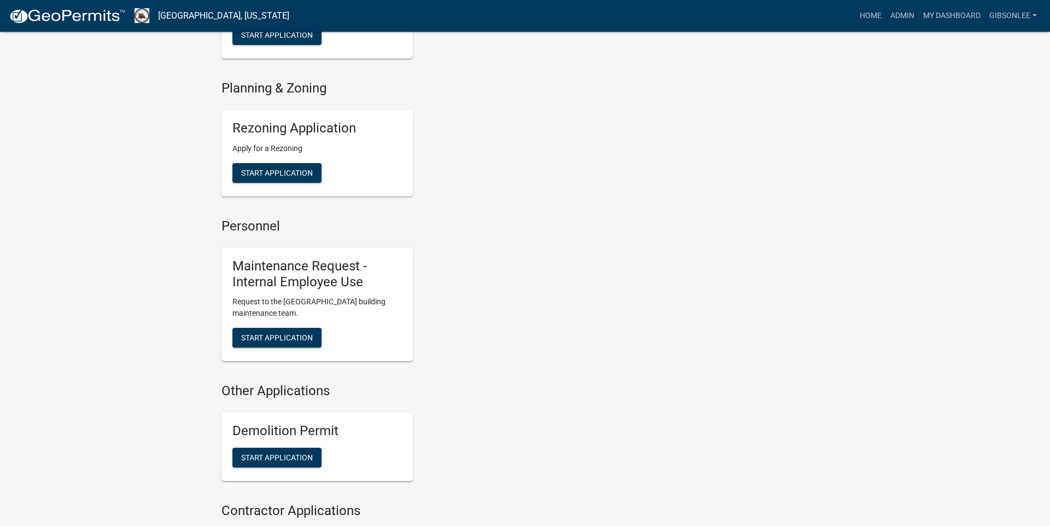
click at [344, 279] on div "Maintenance Request - Internal Employee Use Request to the [GEOGRAPHIC_DATA] bu…" at bounding box center [317, 304] width 191 height 114
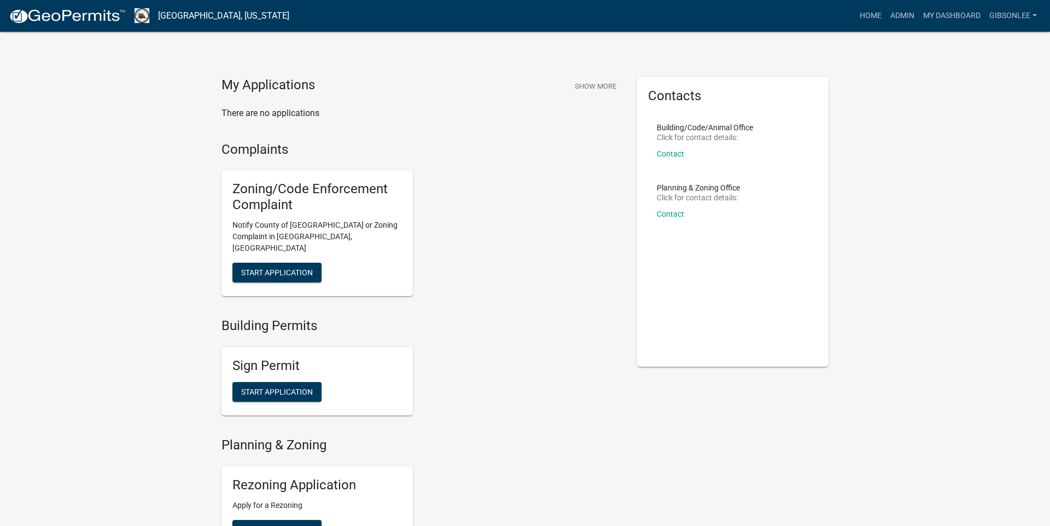
scroll to position [0, 0]
click at [97, 14] on img at bounding box center [67, 16] width 117 height 16
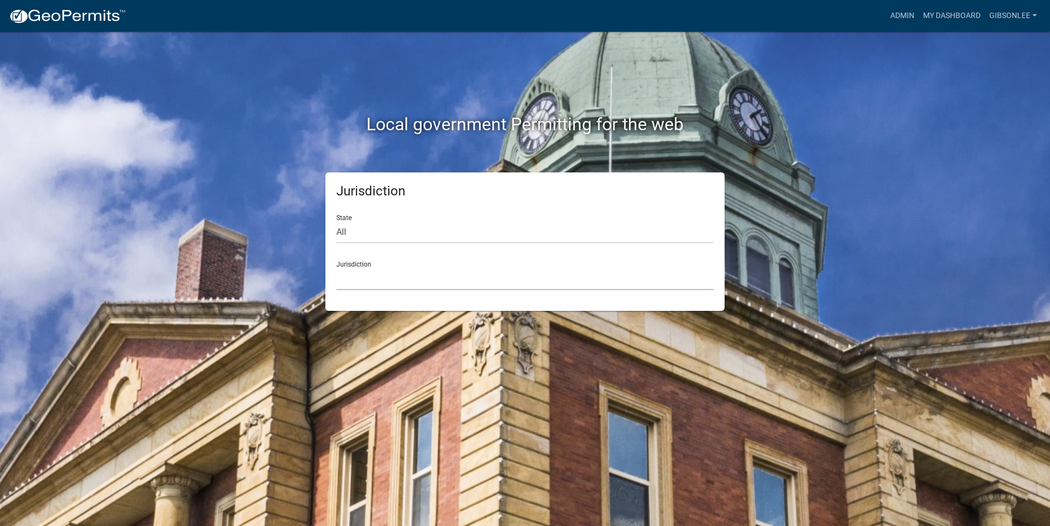
click at [402, 277] on select "[GEOGRAPHIC_DATA], [US_STATE] [GEOGRAPHIC_DATA], [US_STATE][PERSON_NAME][GEOGRA…" at bounding box center [524, 279] width 377 height 22
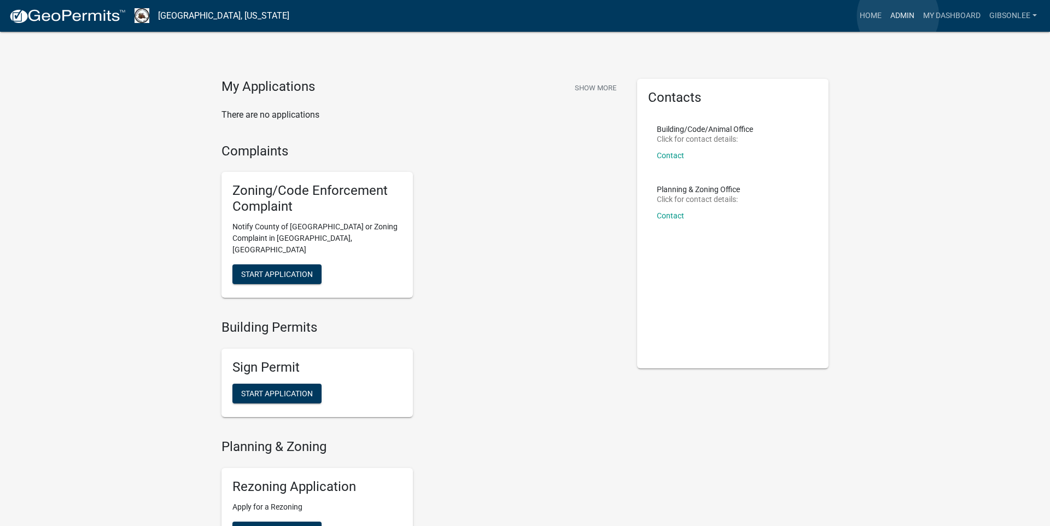
click at [898, 16] on link "Admin" at bounding box center [902, 15] width 33 height 21
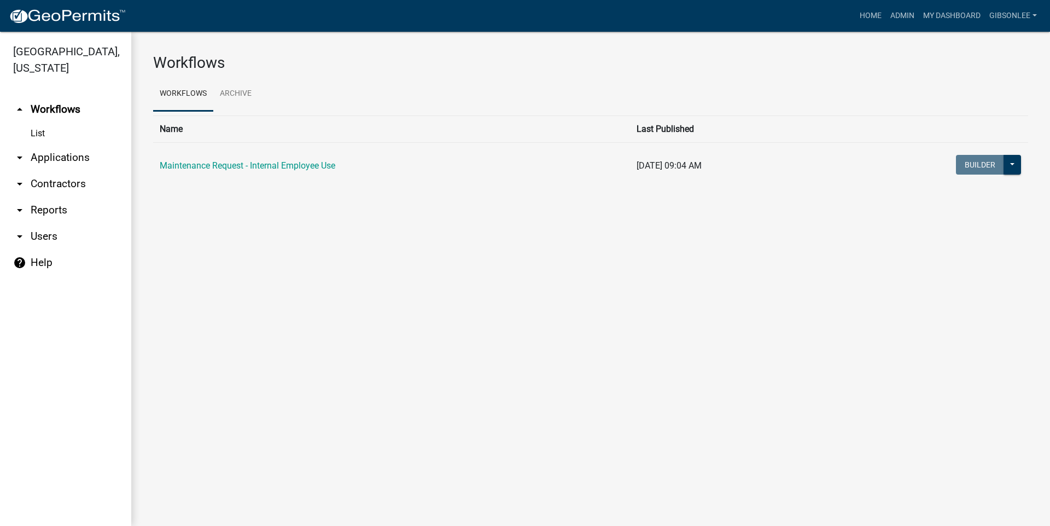
click at [952, 1] on nav "Toggle drawer menu more_horiz Home Admin My Dashboard GibsonLee Admin Account L…" at bounding box center [525, 16] width 1050 height 32
click at [957, 8] on link "My Dashboard" at bounding box center [952, 15] width 66 height 21
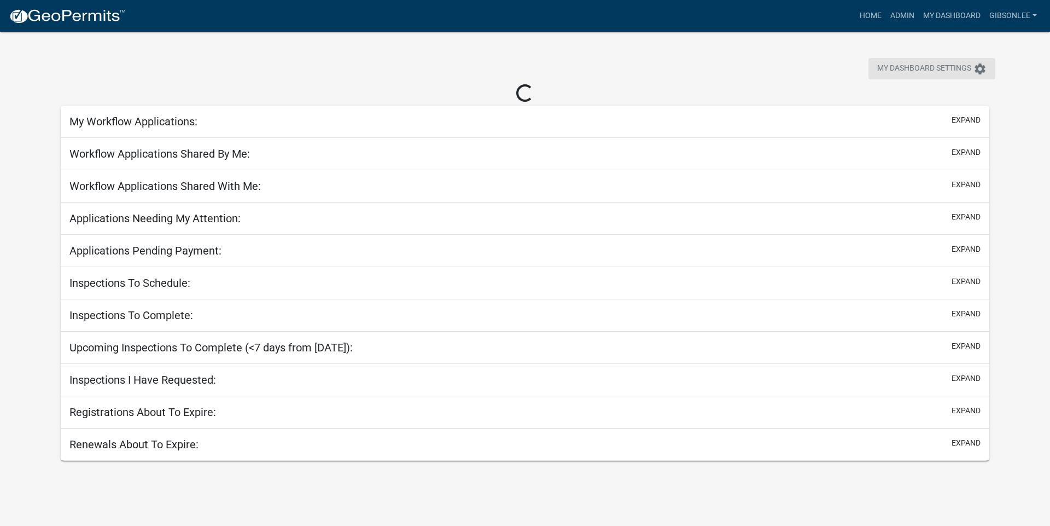
click at [985, 71] on icon "settings" at bounding box center [980, 68] width 13 height 13
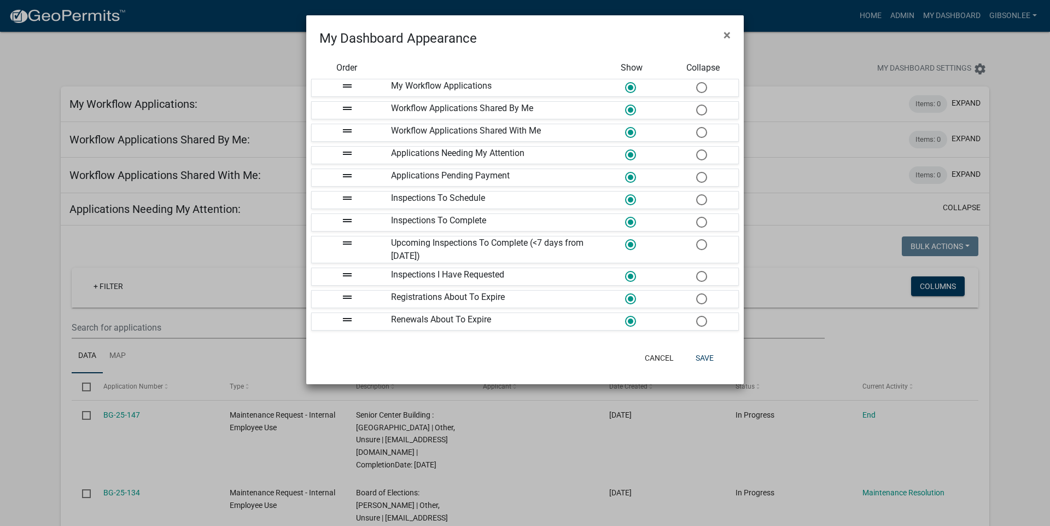
click at [1033, 195] on ngb-modal-window "My Dashboard Appearance × Order Show Collapse drag_handle My Workflow Applicati…" at bounding box center [525, 263] width 1050 height 526
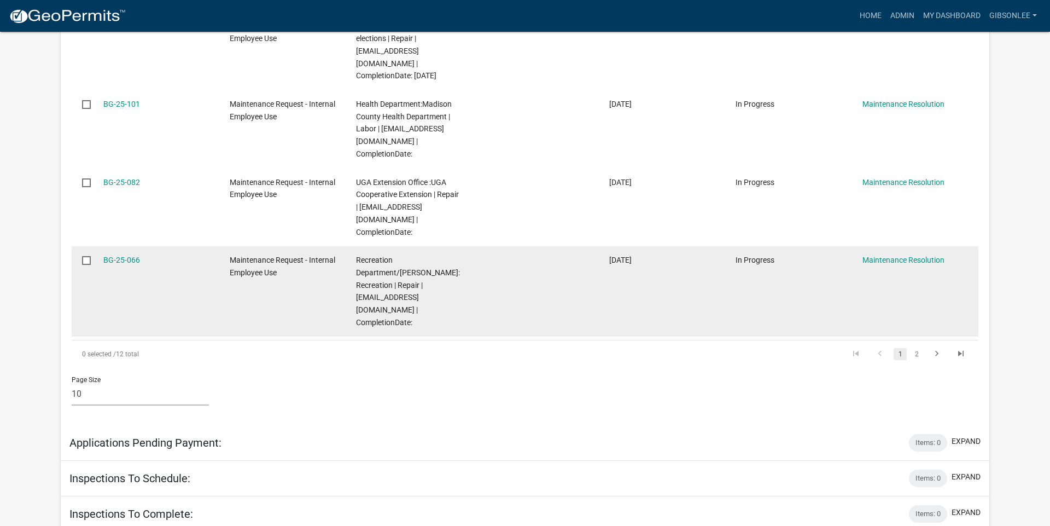
scroll to position [887, 0]
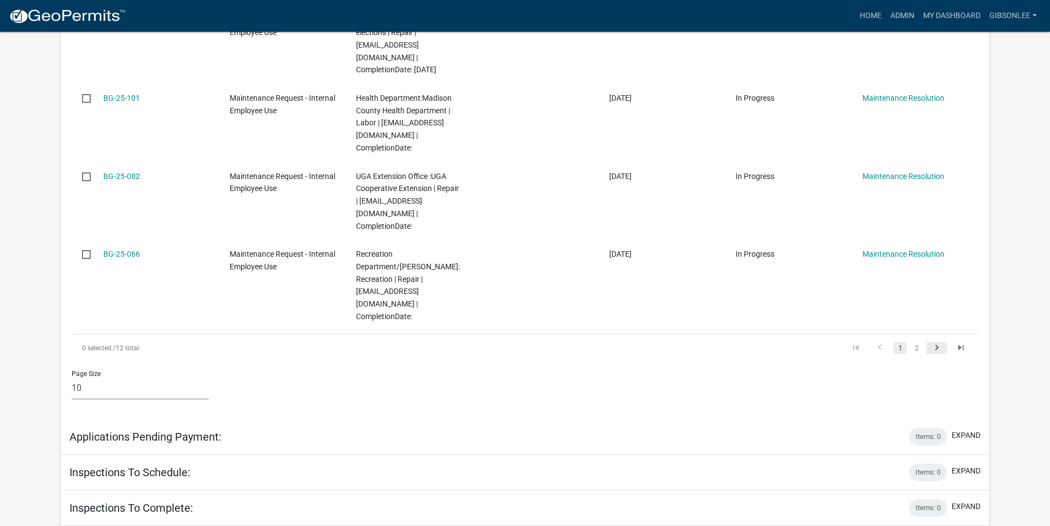
click at [935, 342] on icon "go to next page" at bounding box center [937, 348] width 14 height 13
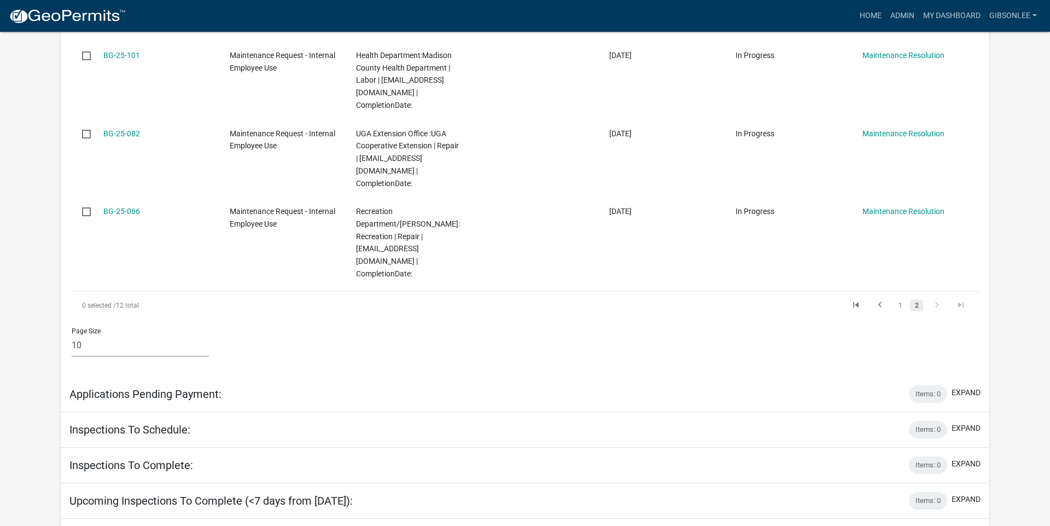
scroll to position [319, 0]
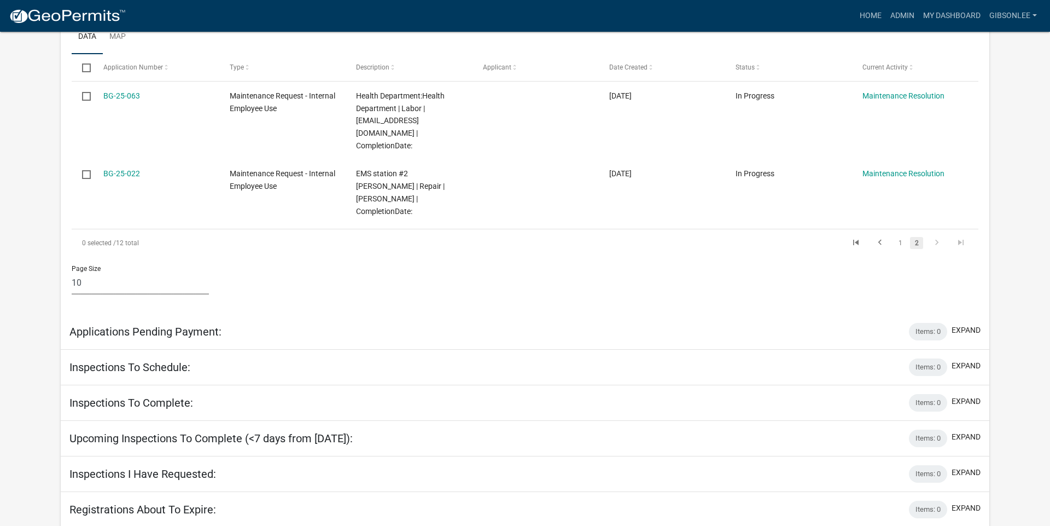
click at [109, 272] on select "10 25 50 100" at bounding box center [140, 283] width 137 height 22
select select "1: 25"
click at [72, 272] on select "10 25 50 100" at bounding box center [140, 283] width 137 height 22
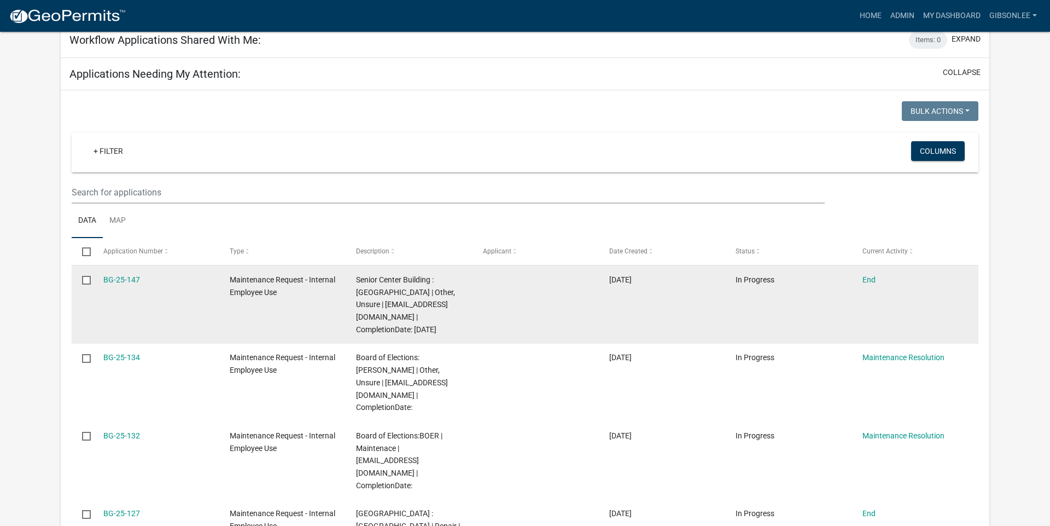
scroll to position [137, 0]
click at [88, 278] on input "checkbox" at bounding box center [85, 277] width 7 height 7
checkbox input "true"
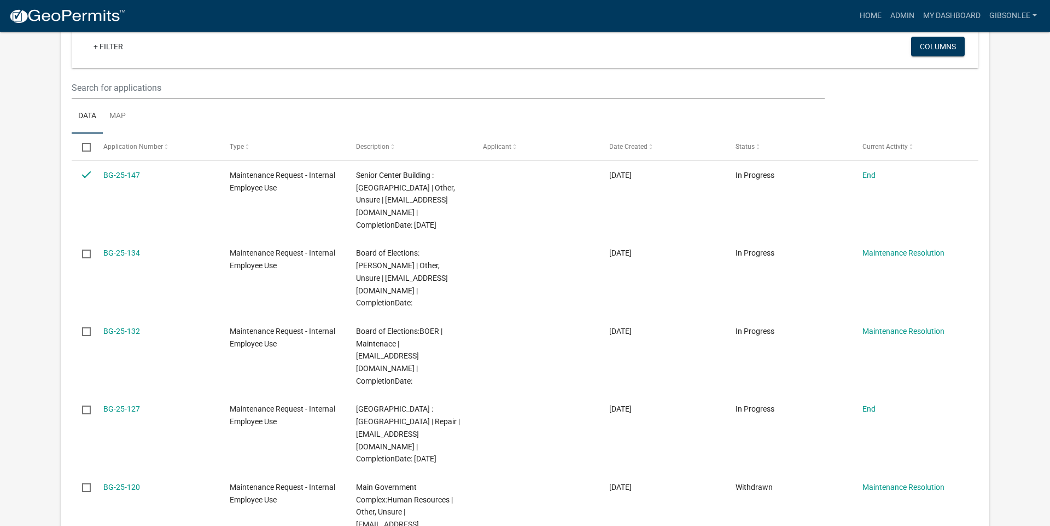
scroll to position [242, 0]
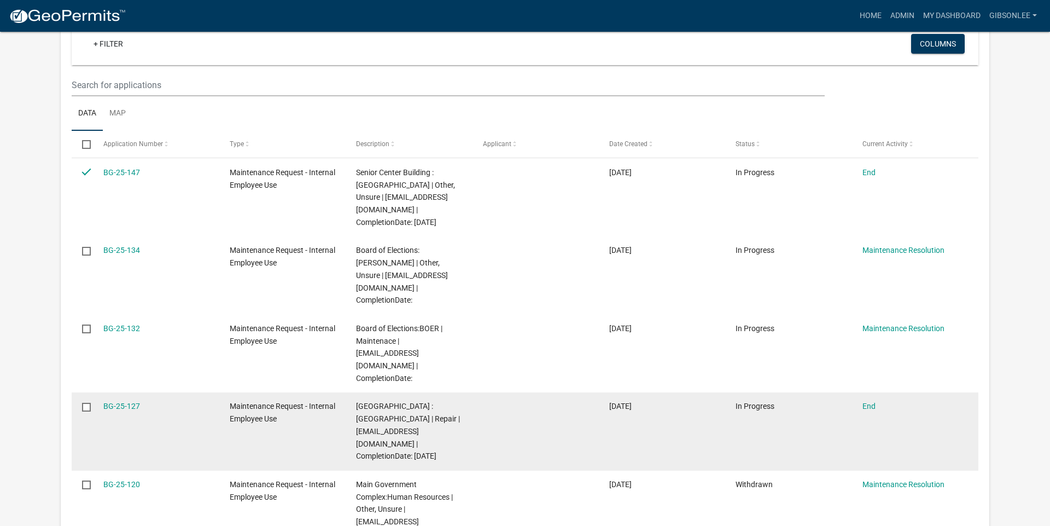
click at [89, 403] on input "checkbox" at bounding box center [85, 406] width 7 height 7
checkbox input "true"
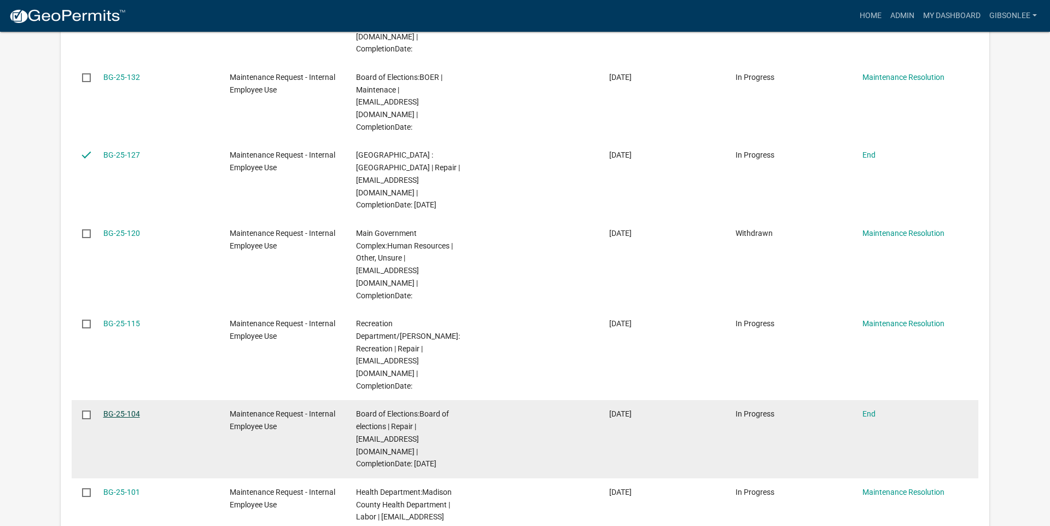
scroll to position [496, 0]
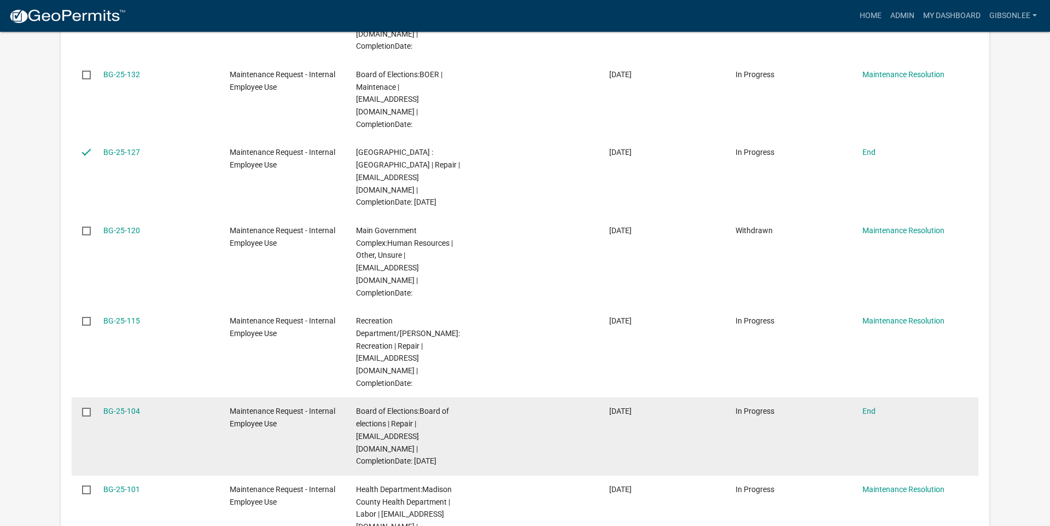
click at [89, 408] on input "checkbox" at bounding box center [85, 411] width 7 height 7
checkbox input "true"
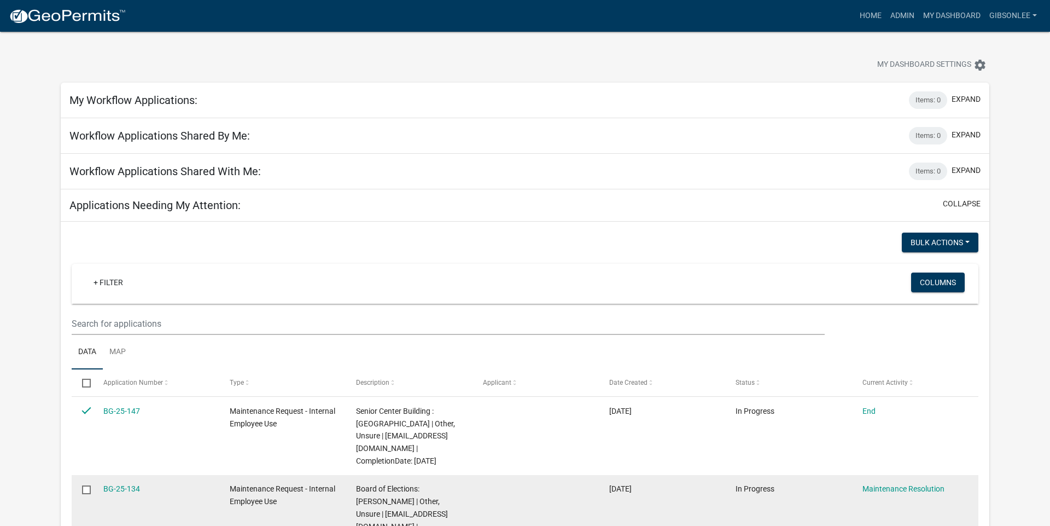
scroll to position [5, 0]
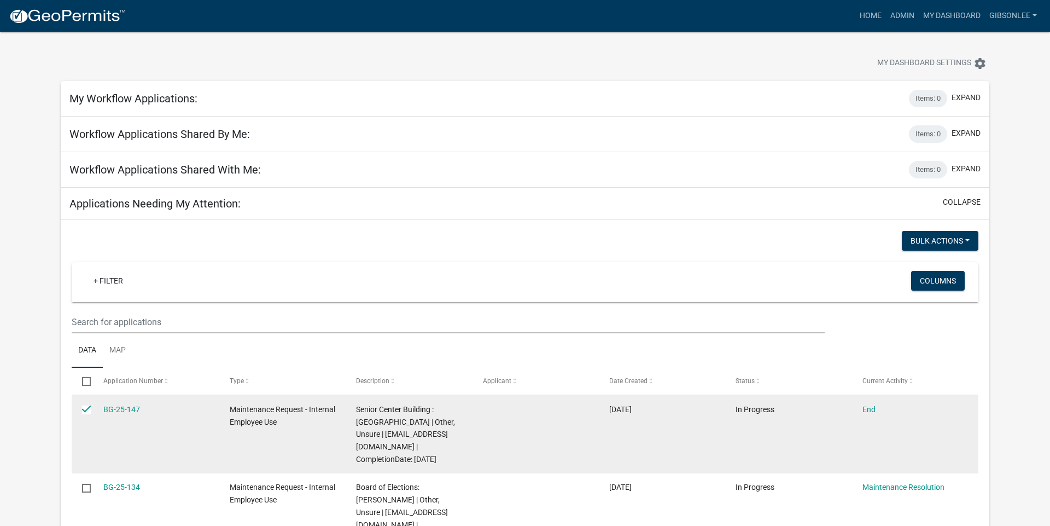
click at [152, 421] on datatable-body-cell "BG-25-147" at bounding box center [155, 434] width 126 height 78
drag, startPoint x: 168, startPoint y: 442, endPoint x: 153, endPoint y: 421, distance: 25.8
click at [153, 421] on datatable-body-cell "BG-25-147" at bounding box center [155, 434] width 126 height 78
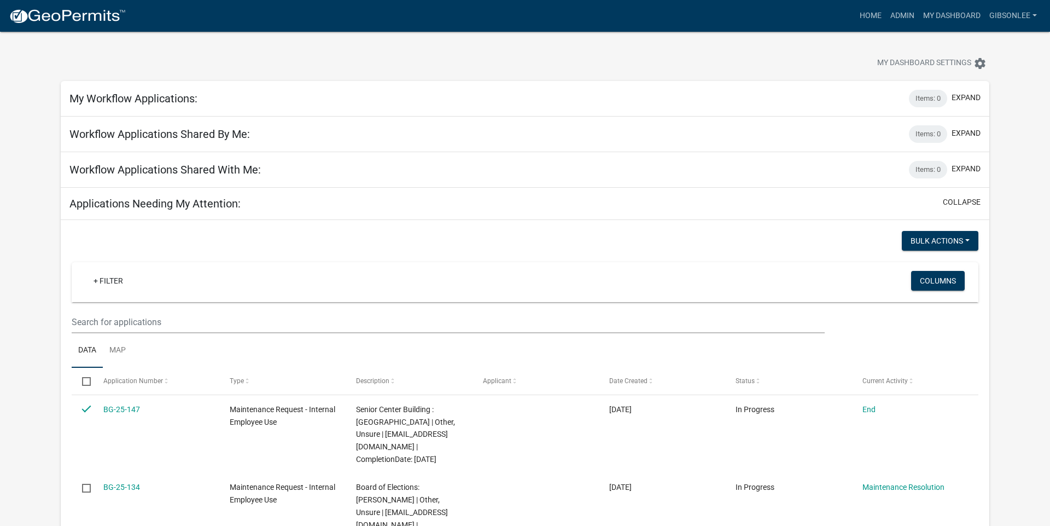
click at [91, 379] on span at bounding box center [90, 381] width 4 height 26
click at [88, 379] on input "checkbox" at bounding box center [85, 380] width 7 height 7
checkbox input "true"
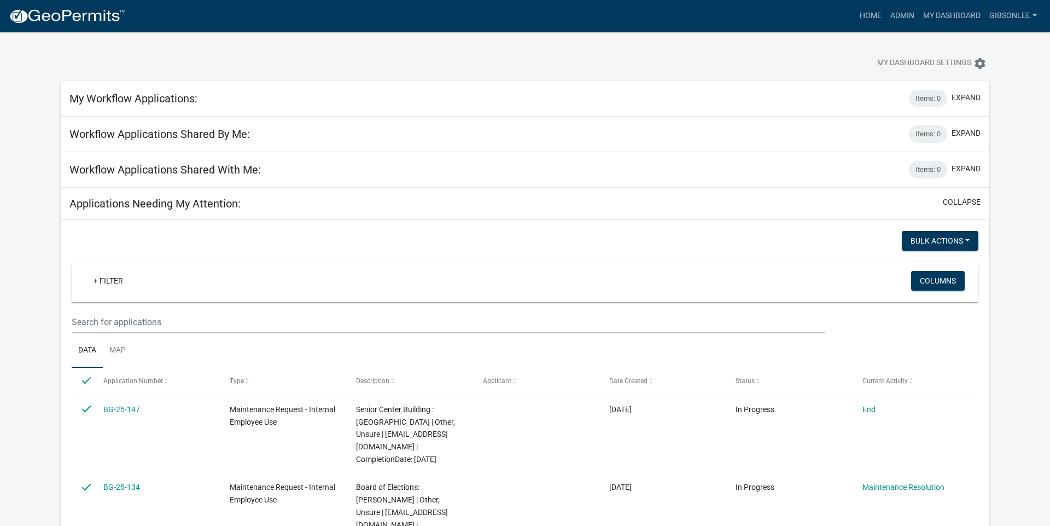
checkbox input "true"
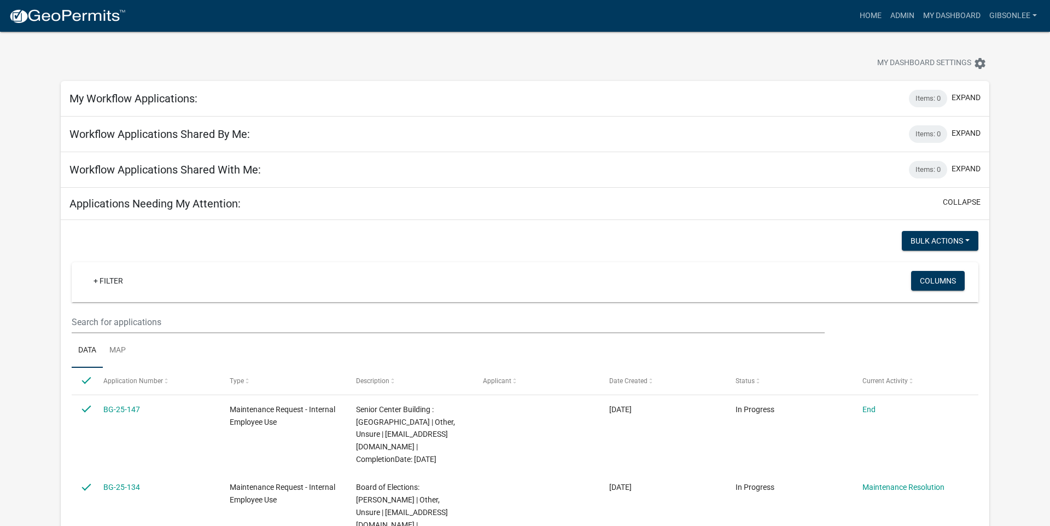
checkbox input "true"
click at [86, 377] on input "checkbox" at bounding box center [85, 380] width 7 height 7
checkbox input "false"
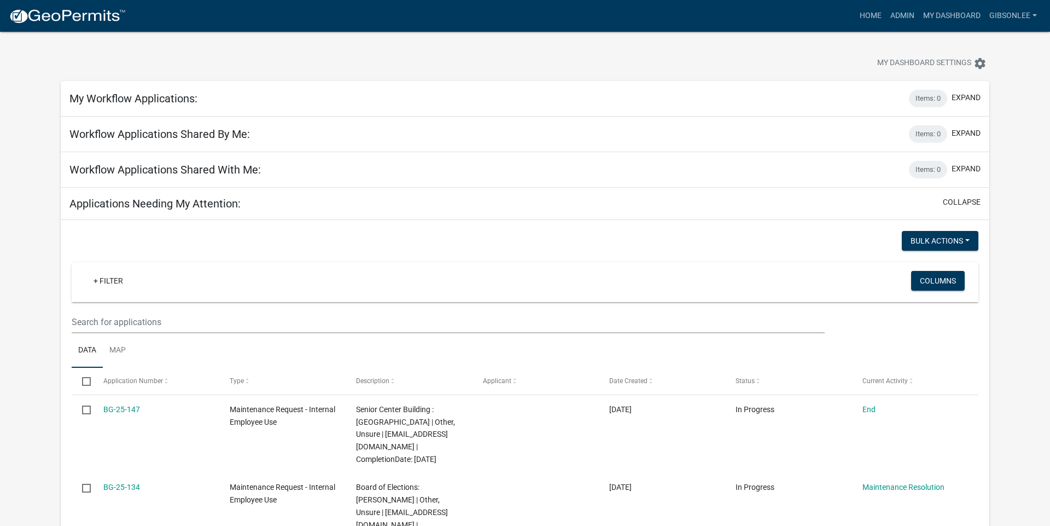
checkbox input "false"
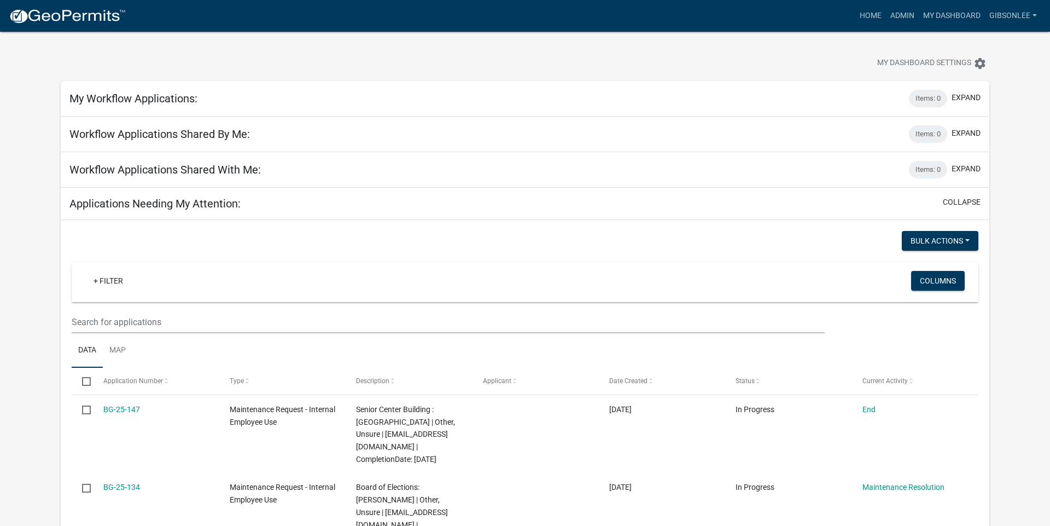
checkbox input "false"
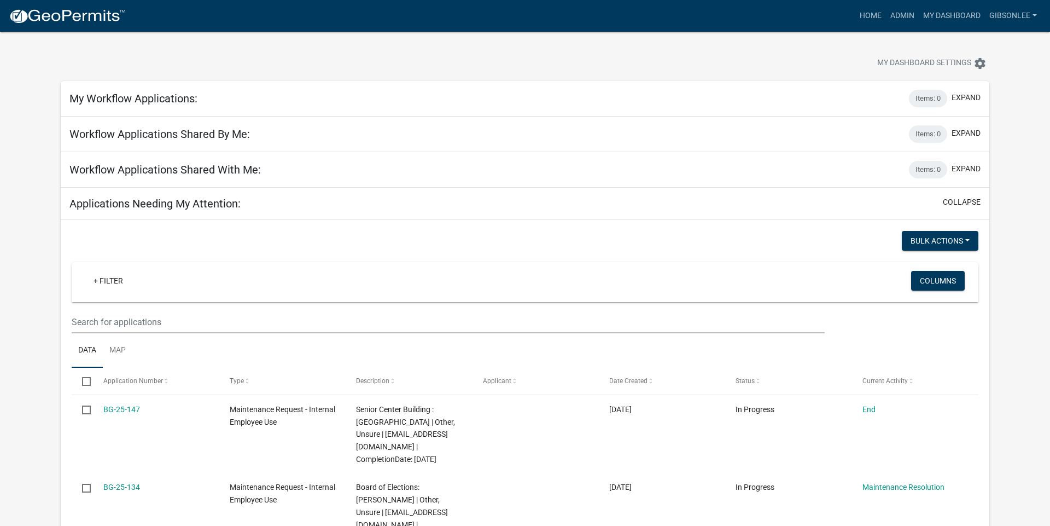
checkbox input "false"
click at [88, 377] on datatable-header-cell "Select" at bounding box center [82, 381] width 21 height 26
click at [99, 387] on datatable-header-cell "Application Number" at bounding box center [155, 381] width 126 height 26
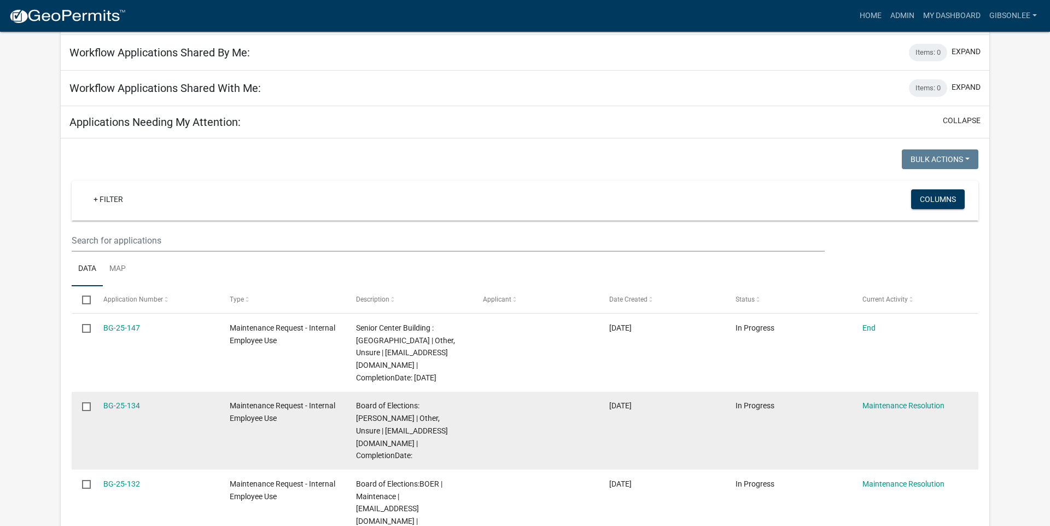
scroll to position [95, 0]
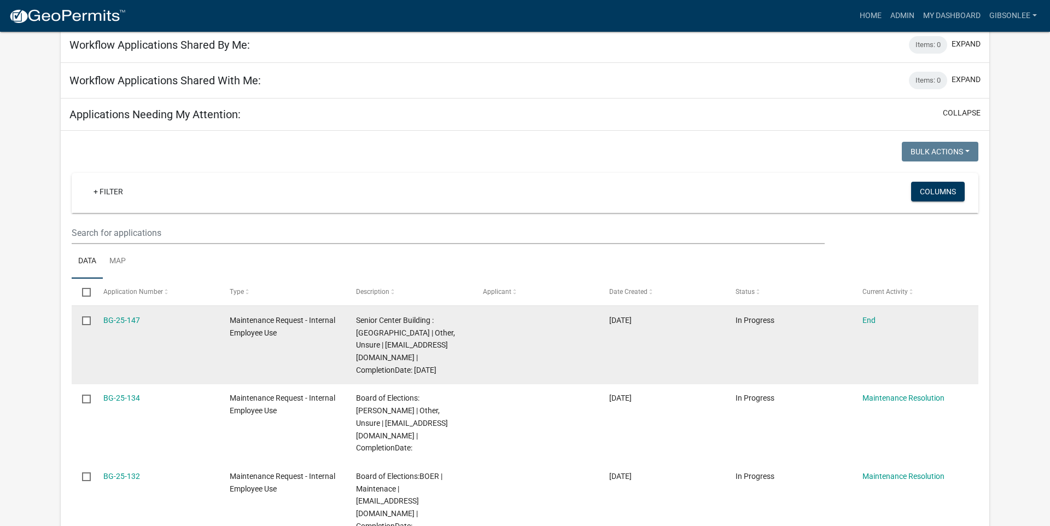
click at [88, 328] on datatable-body-cell at bounding box center [82, 345] width 21 height 78
click at [89, 328] on datatable-body-cell at bounding box center [82, 345] width 21 height 78
click at [85, 323] on input "checkbox" at bounding box center [85, 319] width 7 height 7
checkbox input "true"
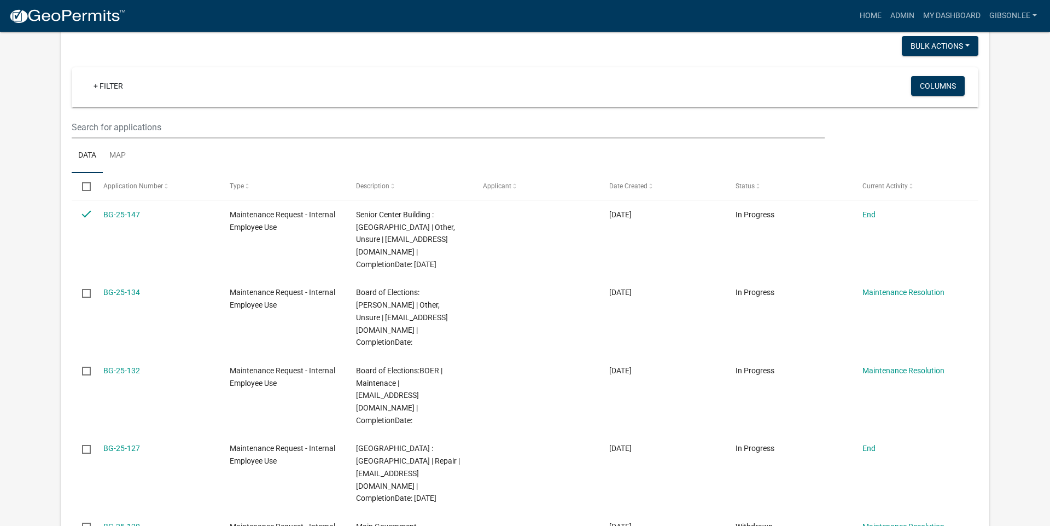
scroll to position [202, 0]
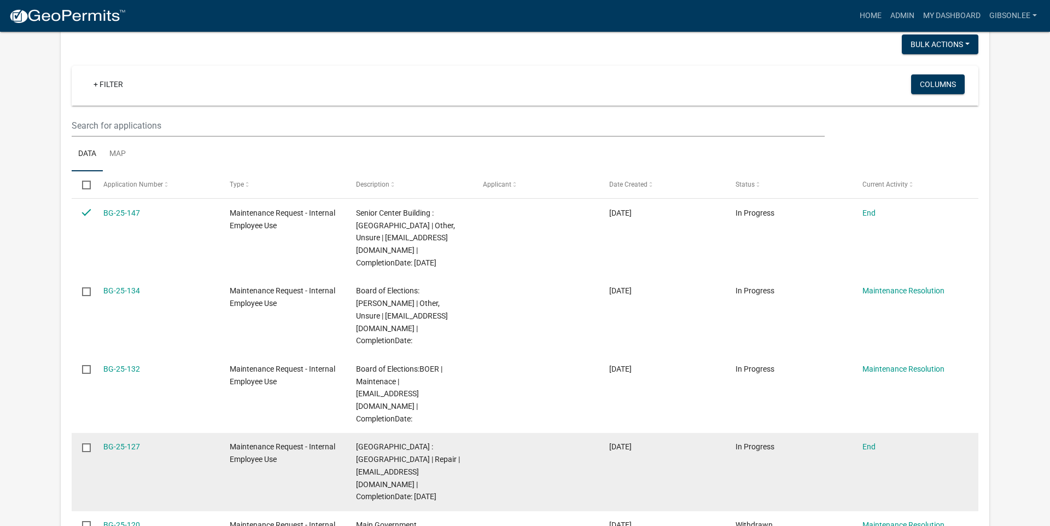
click at [82, 443] on input "checkbox" at bounding box center [85, 446] width 7 height 7
checkbox input "true"
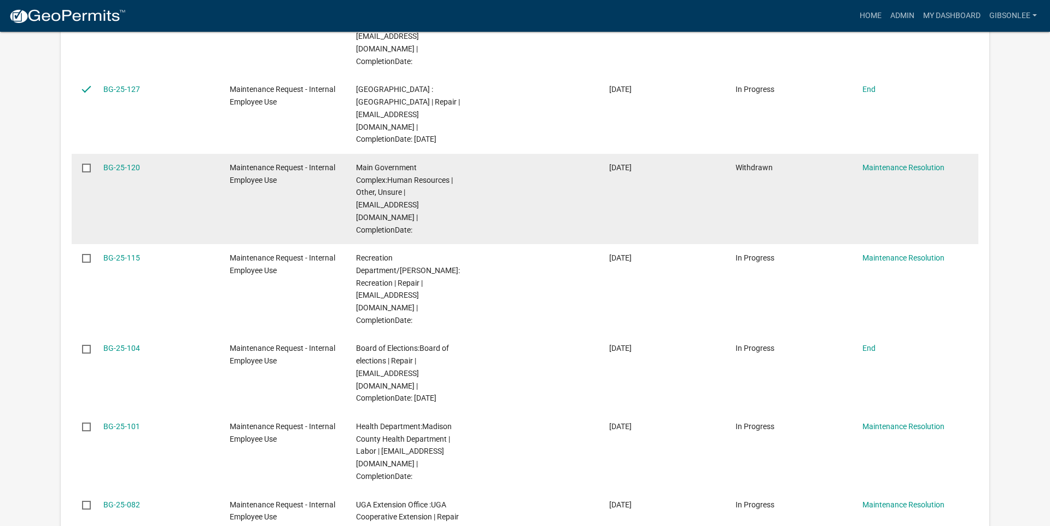
scroll to position [576, 0]
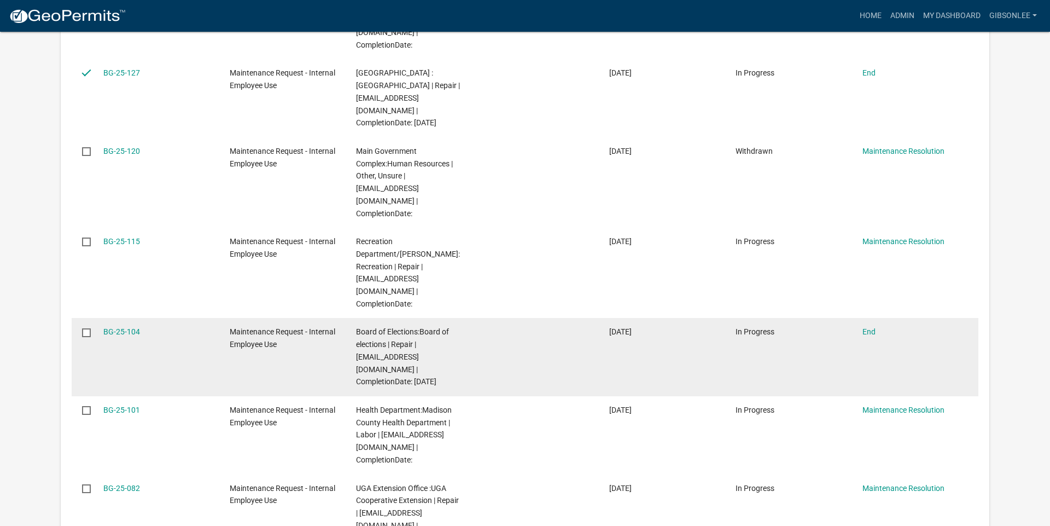
click at [84, 328] on input "checkbox" at bounding box center [85, 331] width 7 height 7
checkbox input "true"
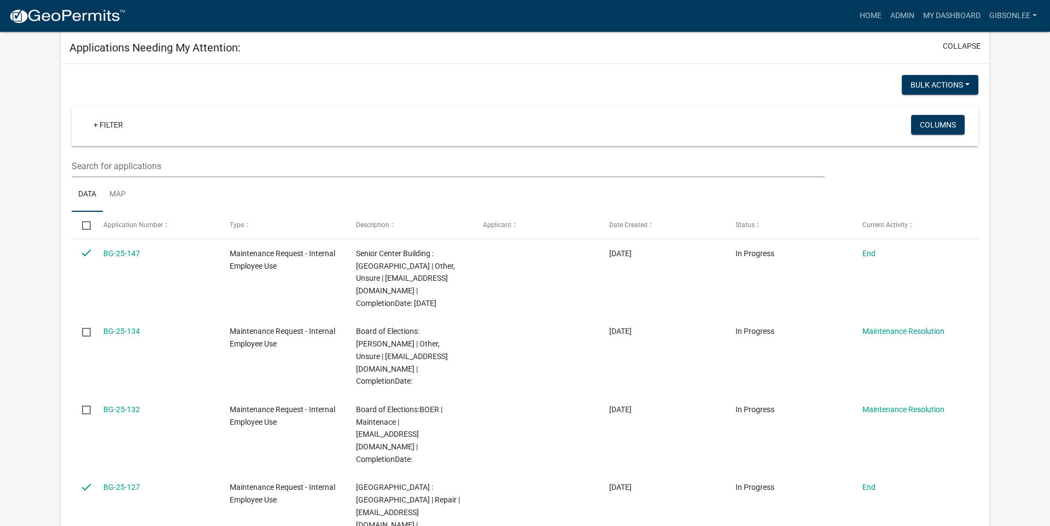
scroll to position [150, 0]
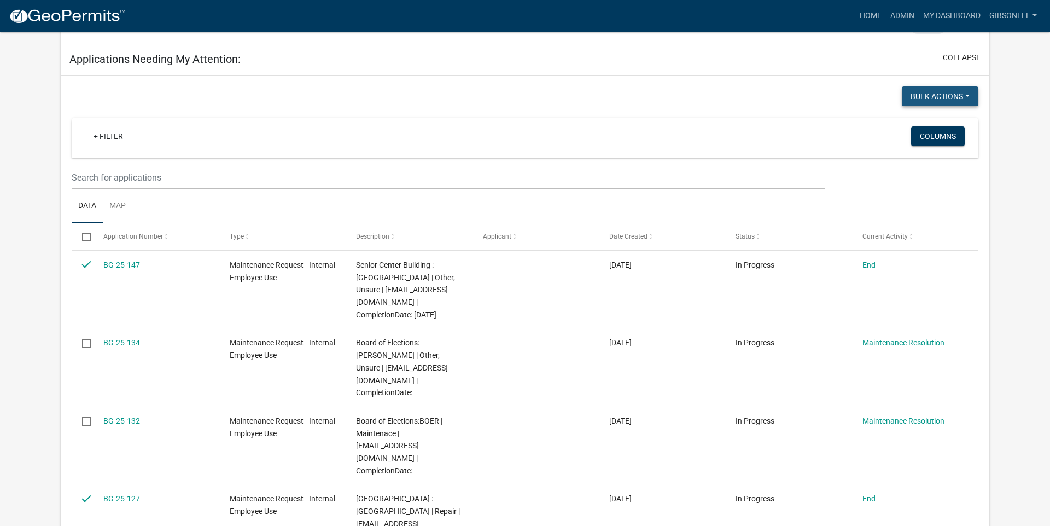
click at [949, 100] on button "Bulk Actions" at bounding box center [940, 96] width 77 height 20
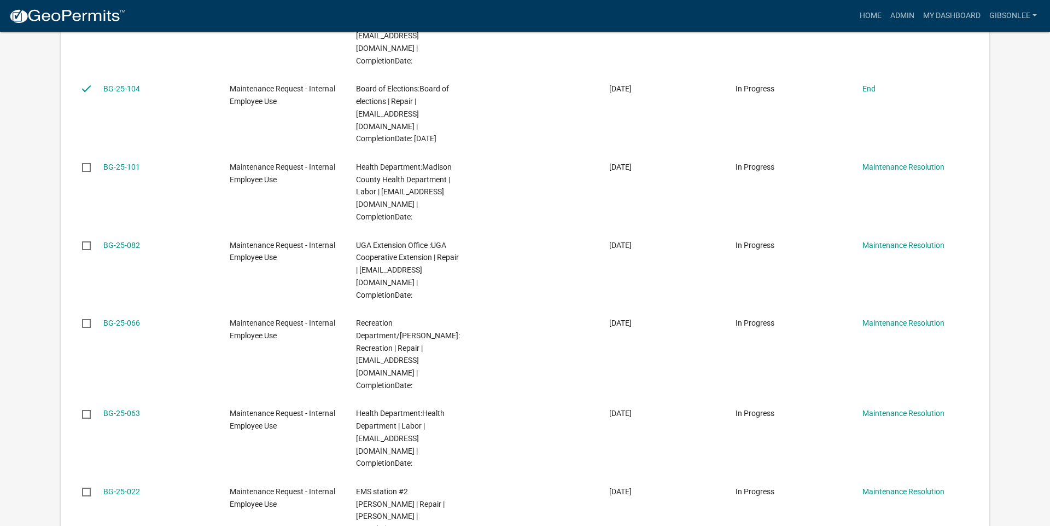
scroll to position [1036, 0]
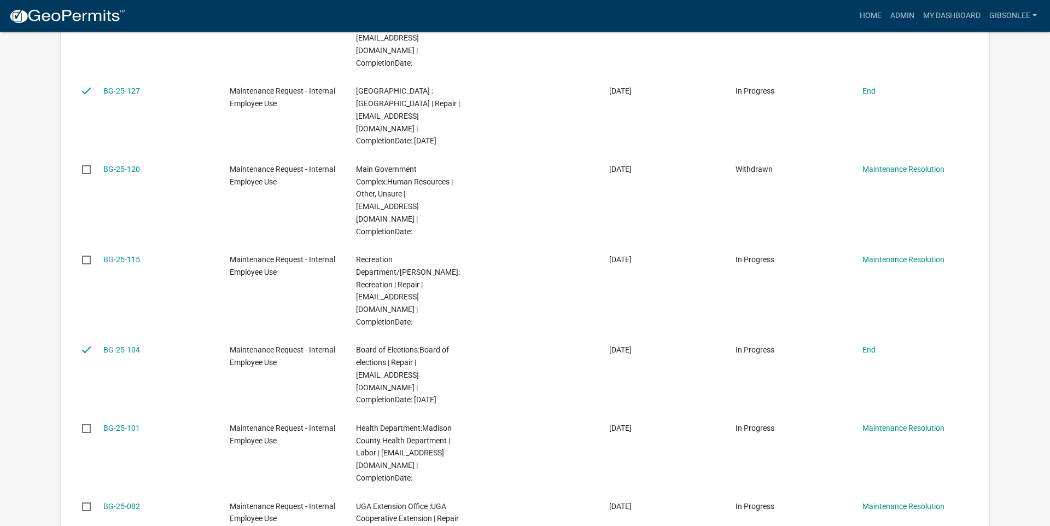
click at [1014, 224] on app-user-applications "more_horiz Home Admin My Dashboard GibsonLee Admin Account Logout My Dashboard …" at bounding box center [525, 307] width 1050 height 1667
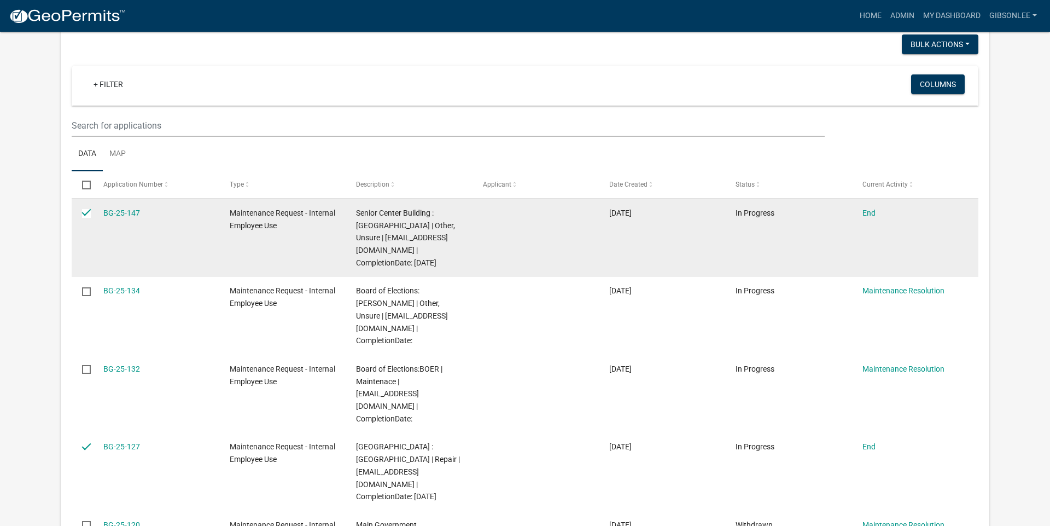
scroll to position [251, 0]
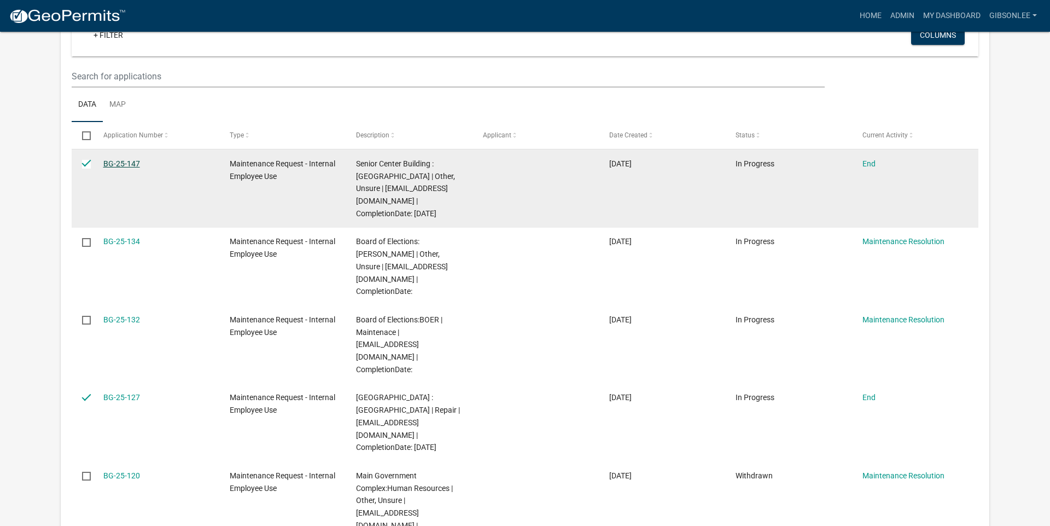
click at [126, 160] on link "BG-25-147" at bounding box center [121, 163] width 37 height 9
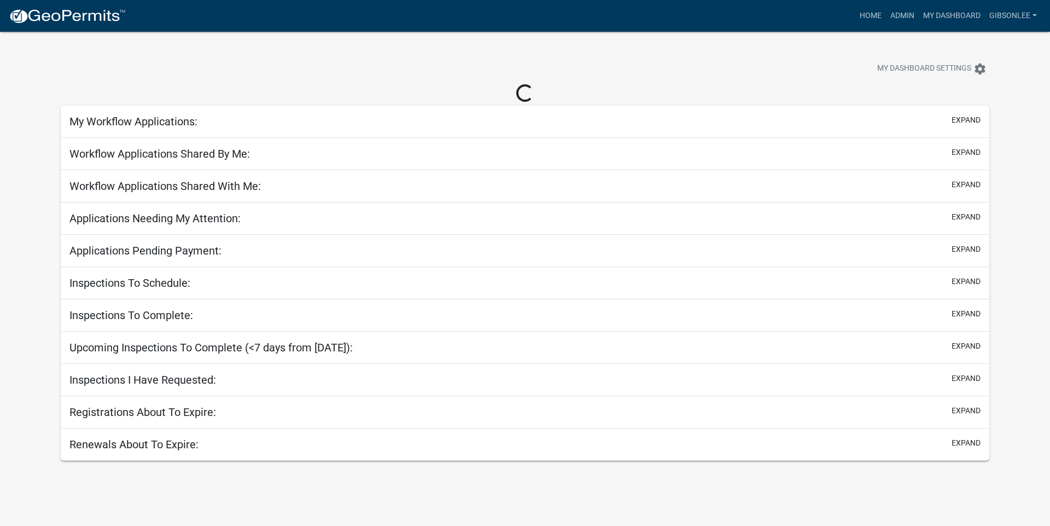
select select "1: 25"
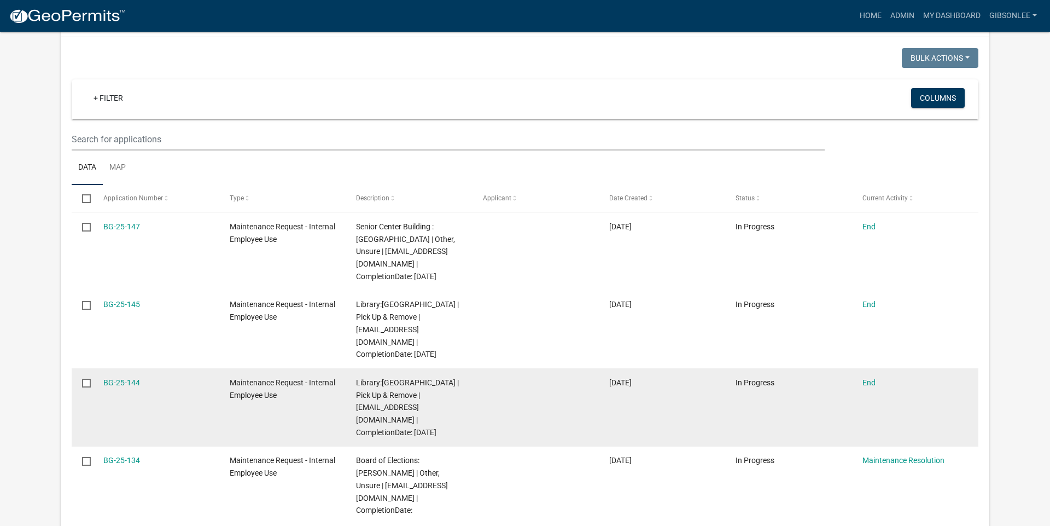
scroll to position [189, 0]
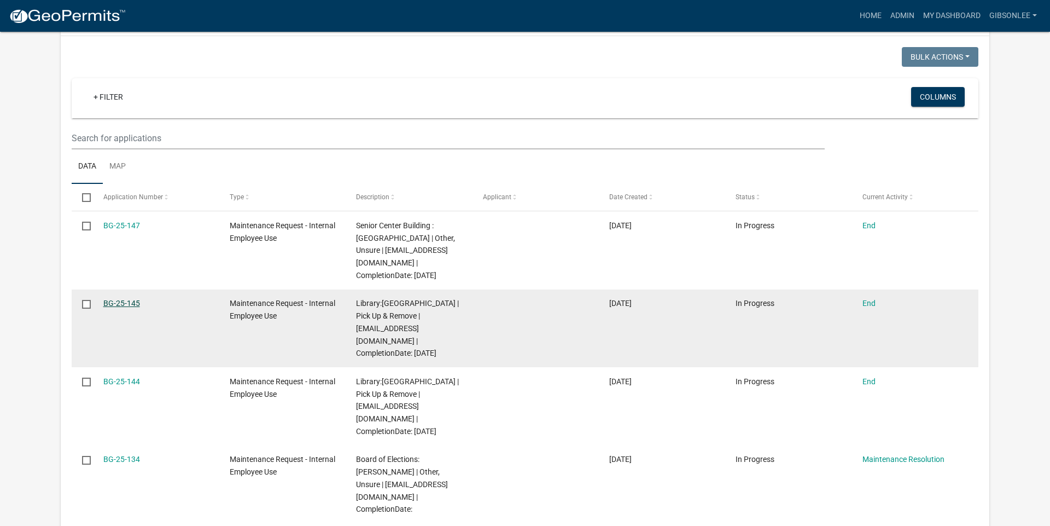
click at [136, 304] on link "BG-25-145" at bounding box center [121, 303] width 37 height 9
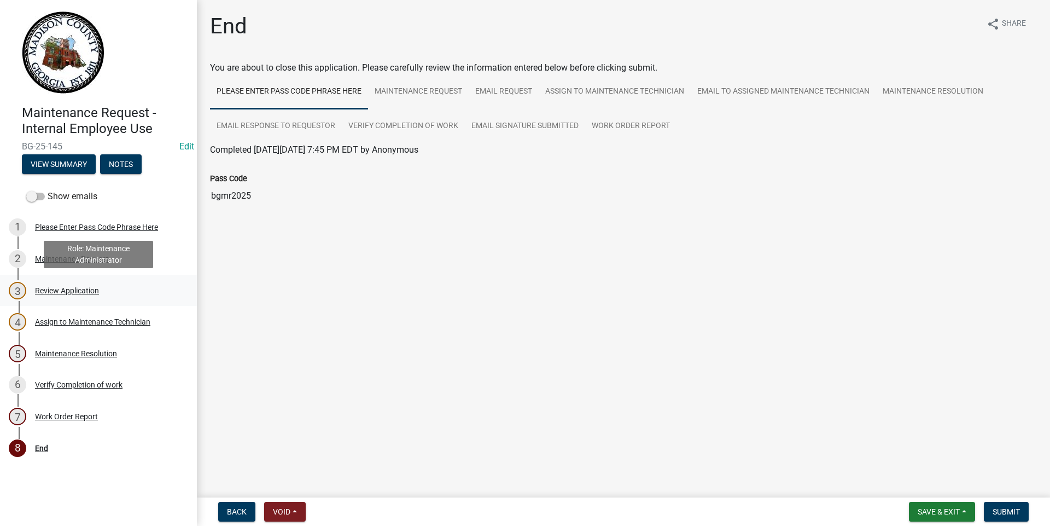
click at [62, 292] on div "Review Application" at bounding box center [67, 291] width 64 height 8
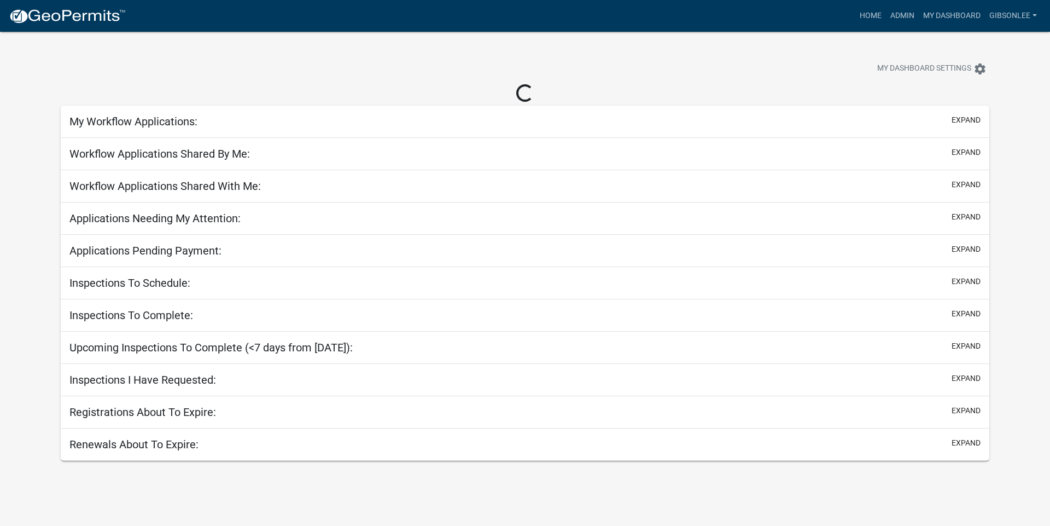
select select "1: 25"
